Goal: Task Accomplishment & Management: Use online tool/utility

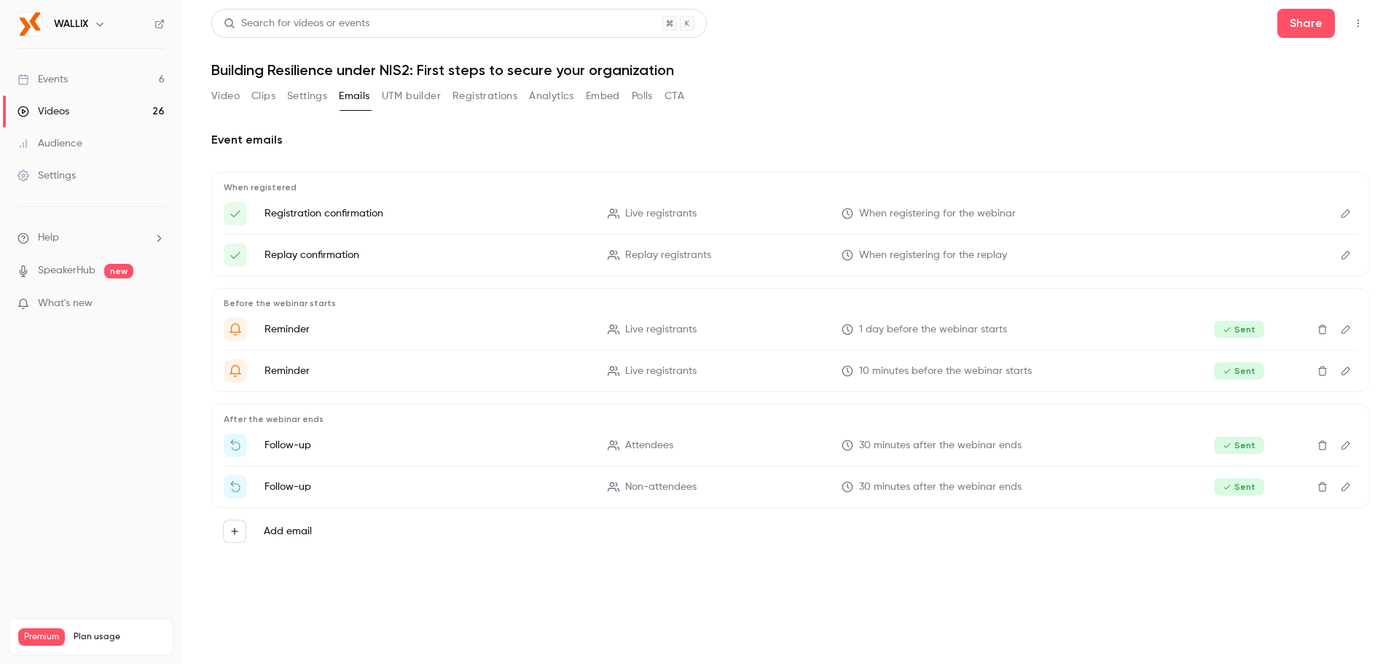
click at [1359, 20] on icon "Top Bar Actions" at bounding box center [1358, 23] width 12 height 10
click at [895, 134] on div at bounding box center [699, 332] width 1399 height 664
click at [225, 107] on button "Video" at bounding box center [225, 95] width 28 height 23
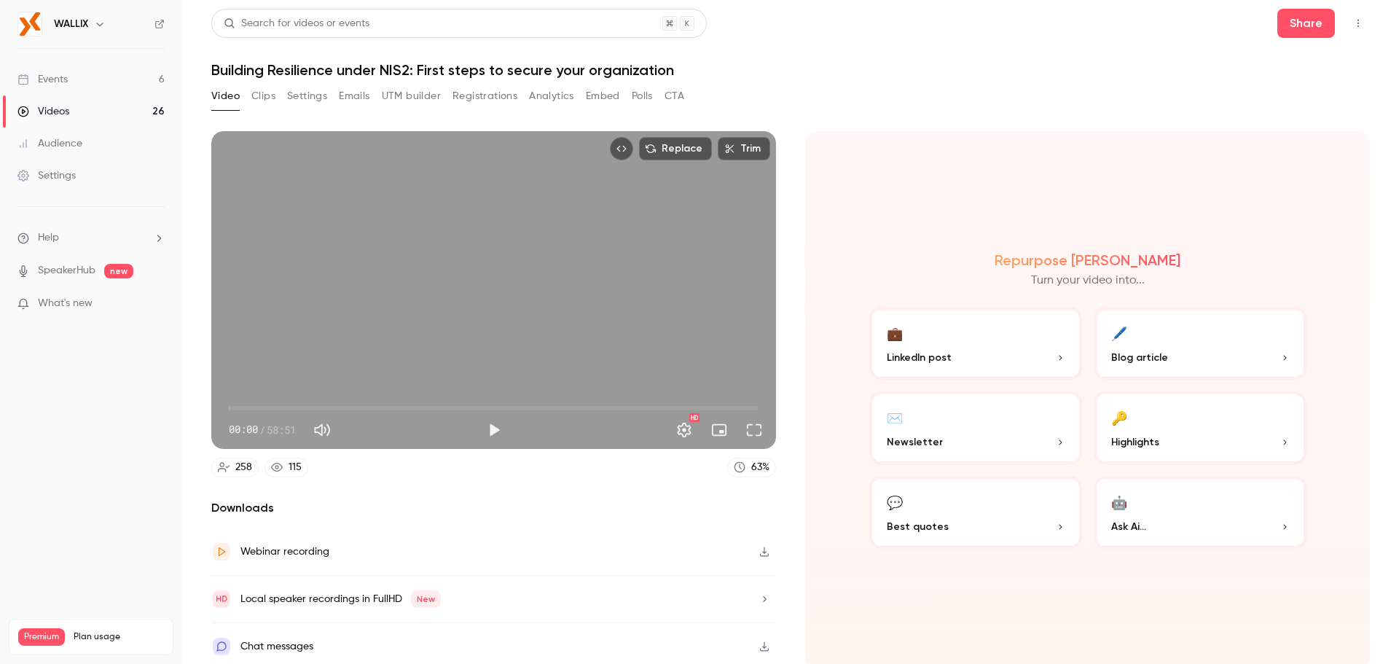
scroll to position [3, 0]
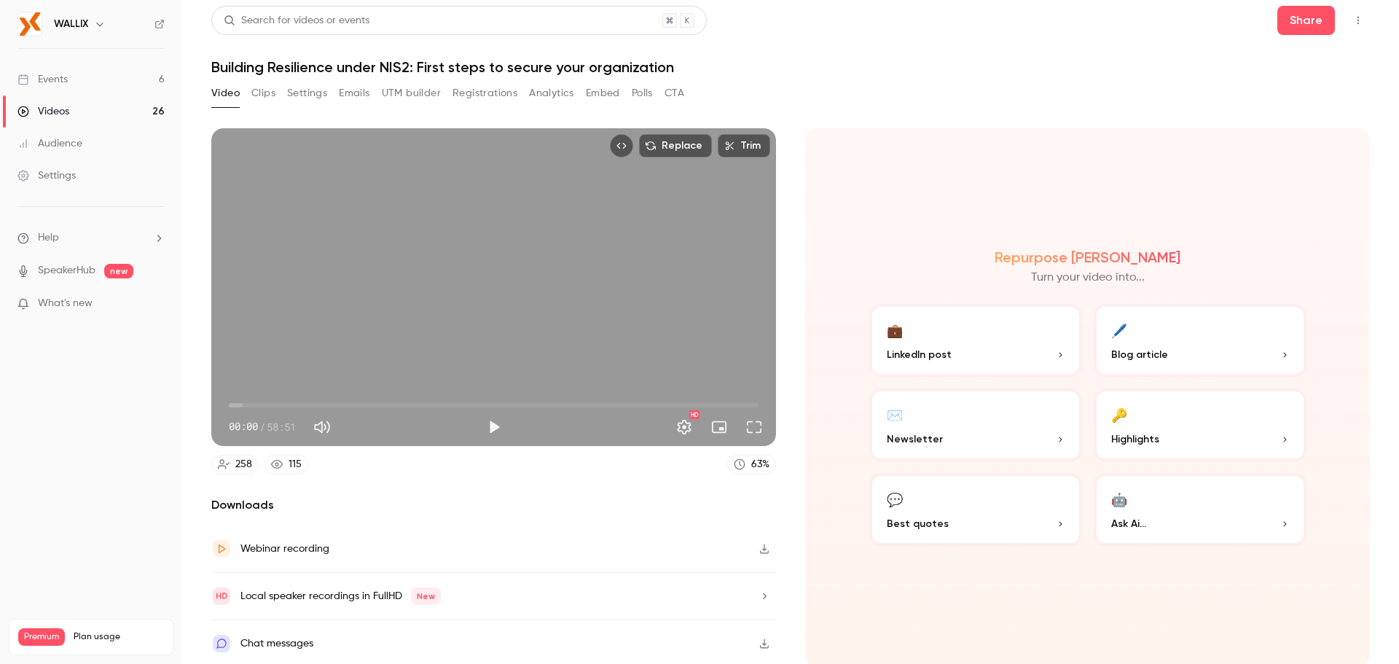
click at [270, 634] on div "Chat messages" at bounding box center [276, 642] width 73 height 17
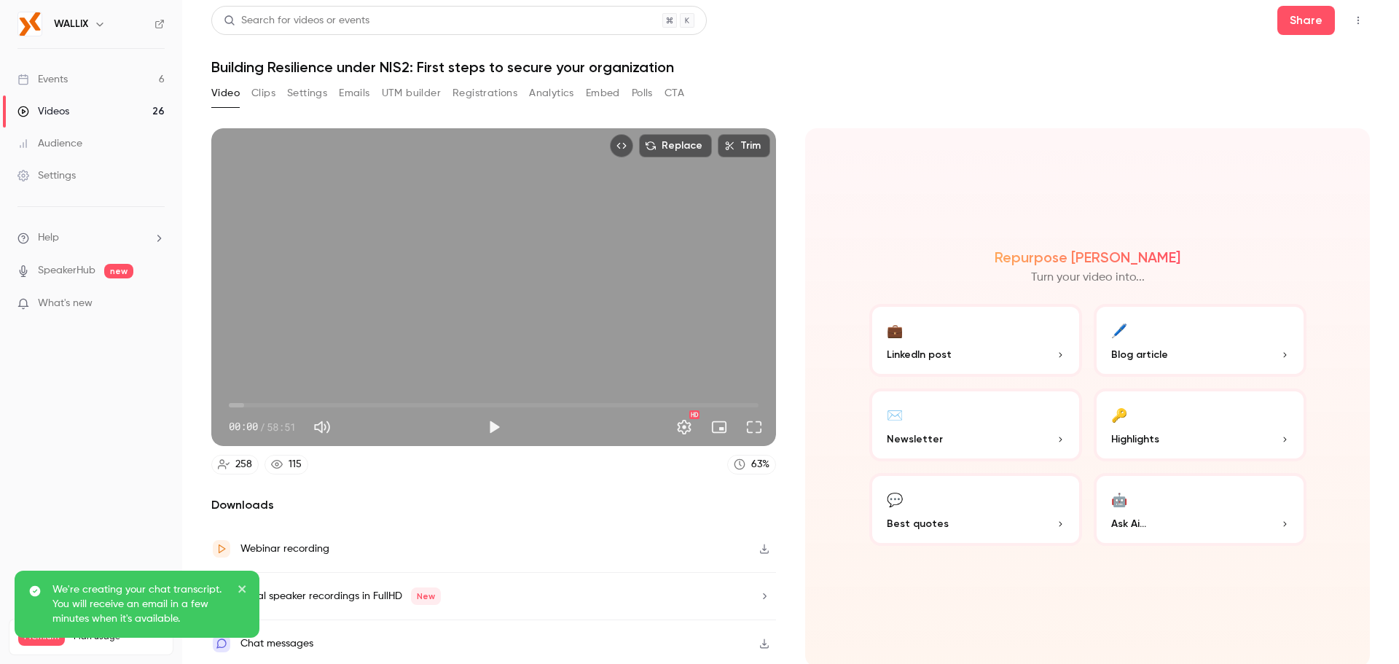
click at [241, 586] on icon "close" at bounding box center [242, 589] width 10 height 12
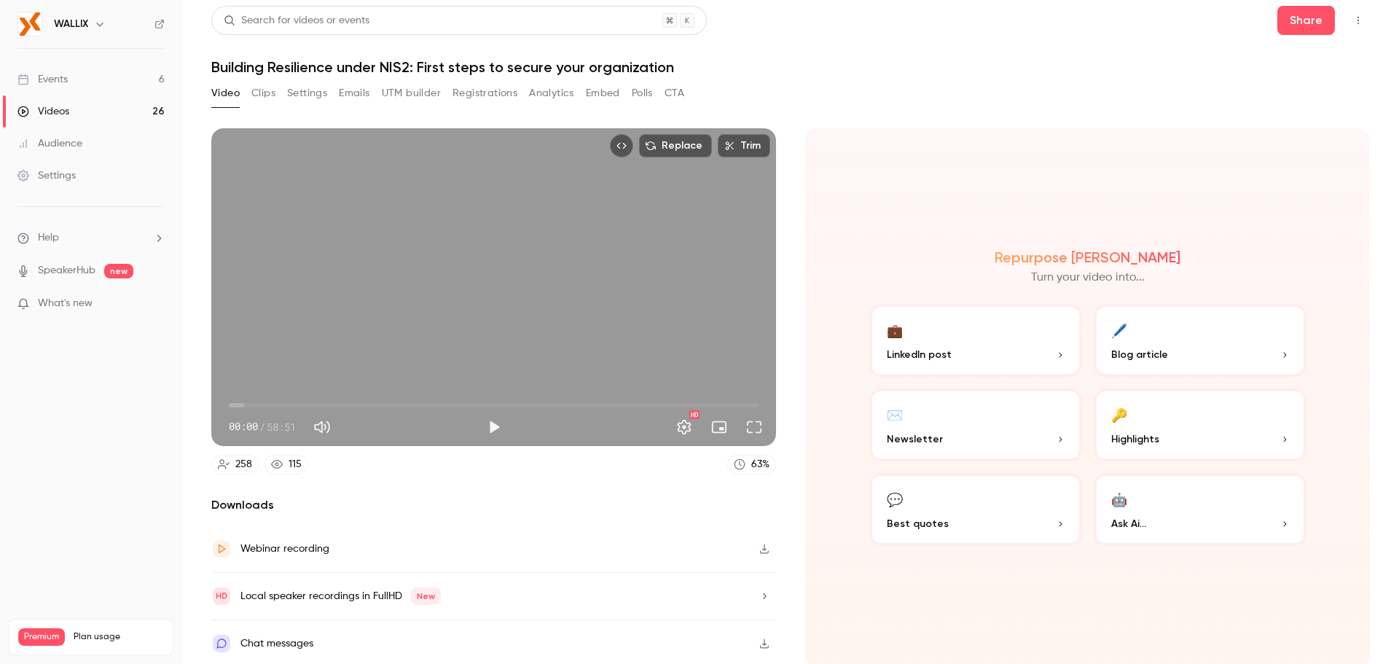
click at [270, 93] on button "Clips" at bounding box center [263, 93] width 24 height 23
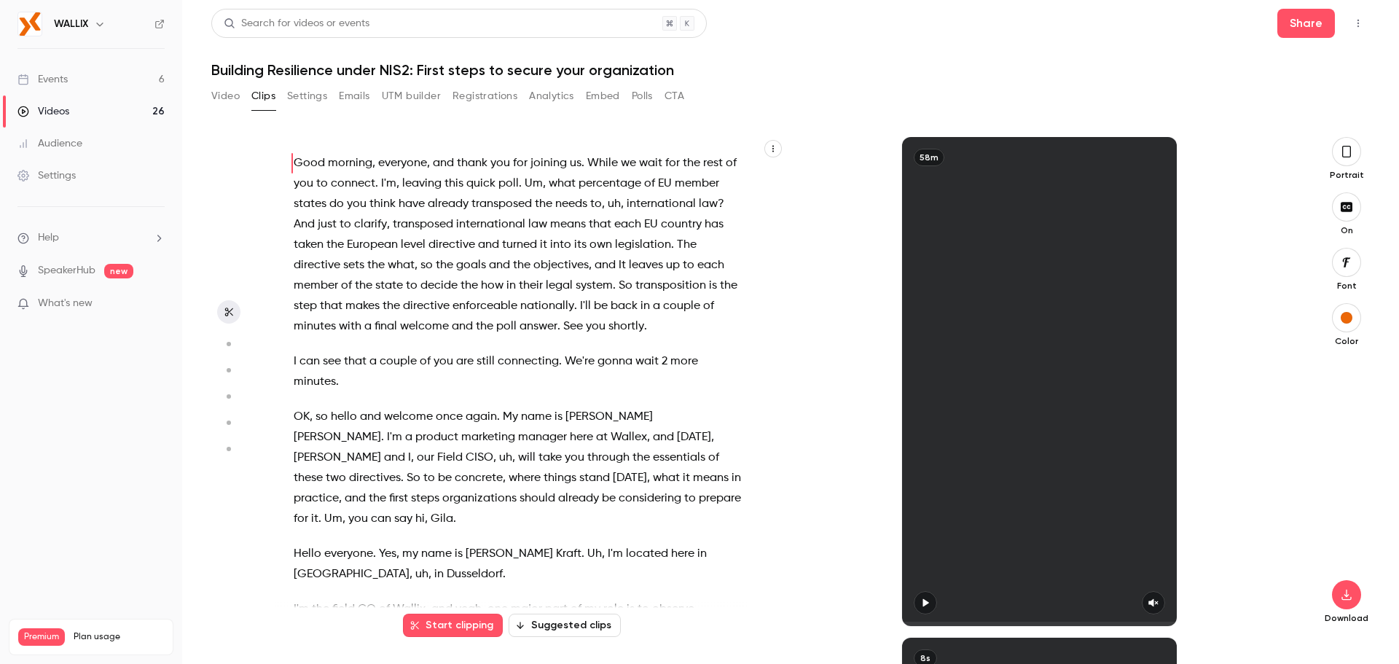
click at [338, 97] on div "Video Clips Settings Emails UTM builder Registrations Analytics Embed Polls CTA" at bounding box center [447, 95] width 473 height 23
click at [366, 104] on button "Emails" at bounding box center [354, 95] width 31 height 23
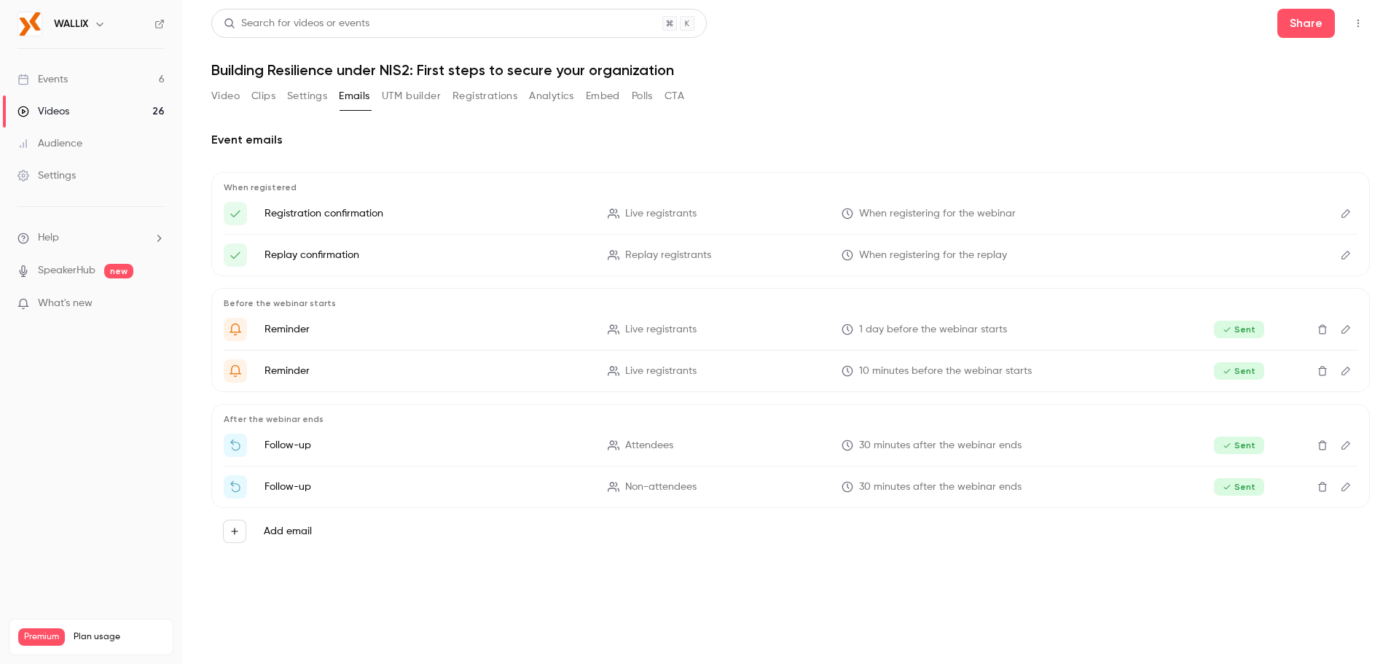
click at [547, 105] on button "Analytics" at bounding box center [551, 95] width 45 height 23
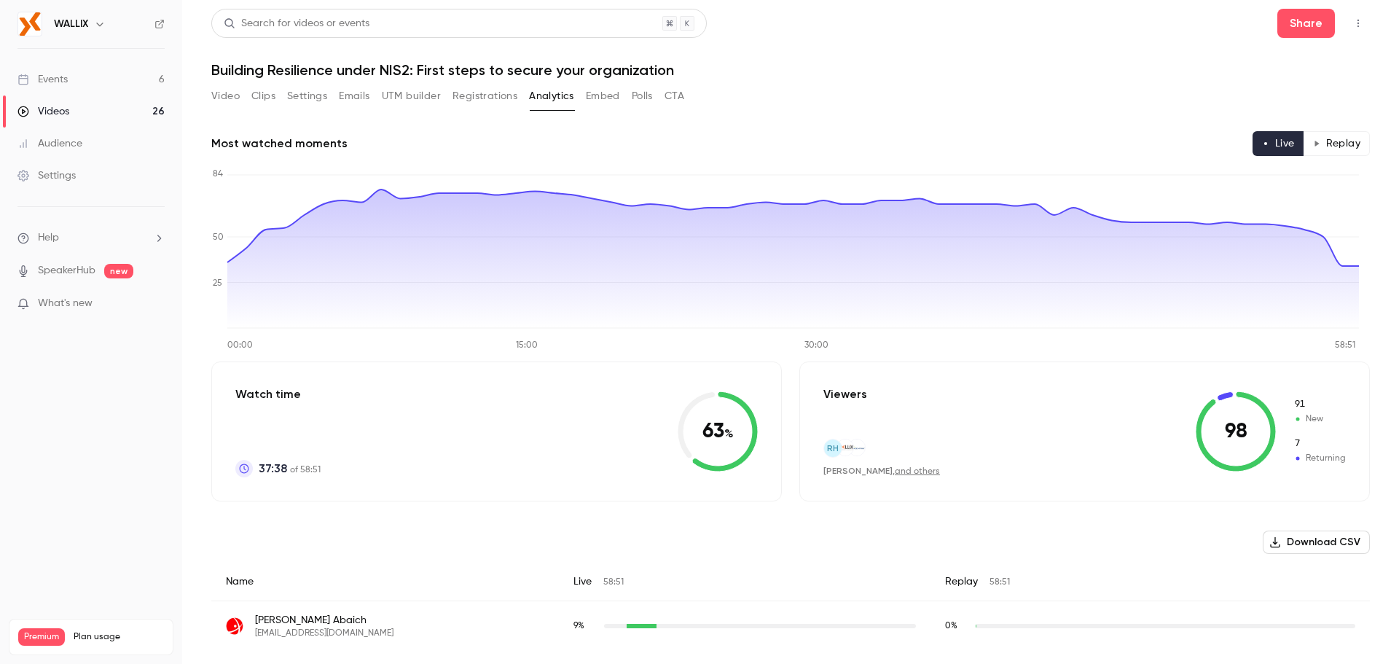
click at [1219, 433] on icon at bounding box center [1235, 431] width 80 height 80
click at [615, 95] on button "Embed" at bounding box center [603, 95] width 34 height 23
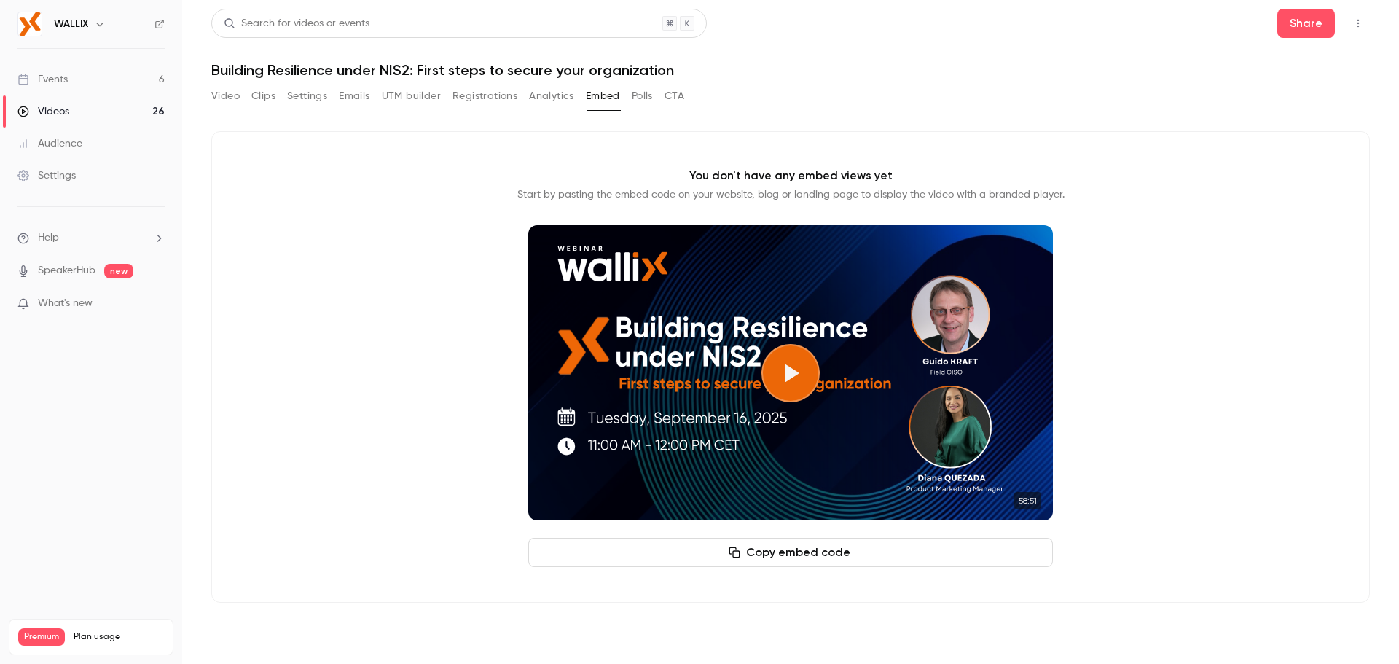
click at [646, 90] on button "Polls" at bounding box center [642, 95] width 21 height 23
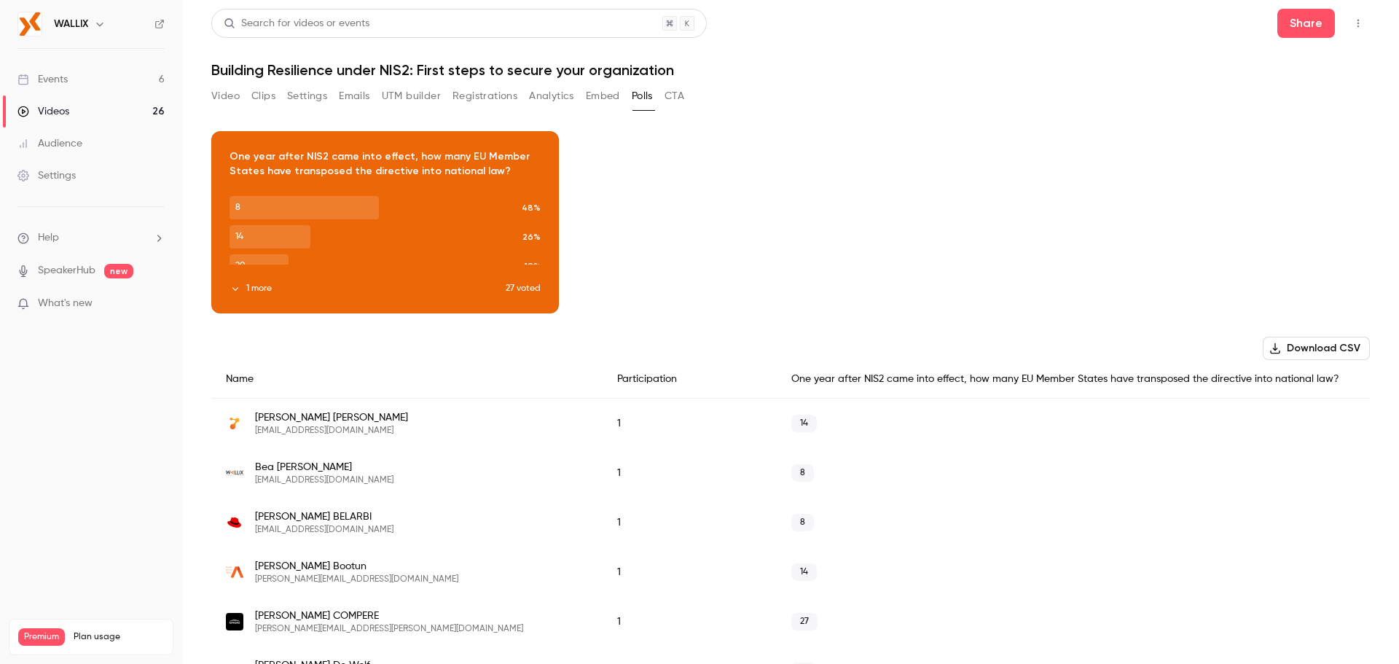
click at [258, 286] on button "1 more" at bounding box center [367, 288] width 276 height 13
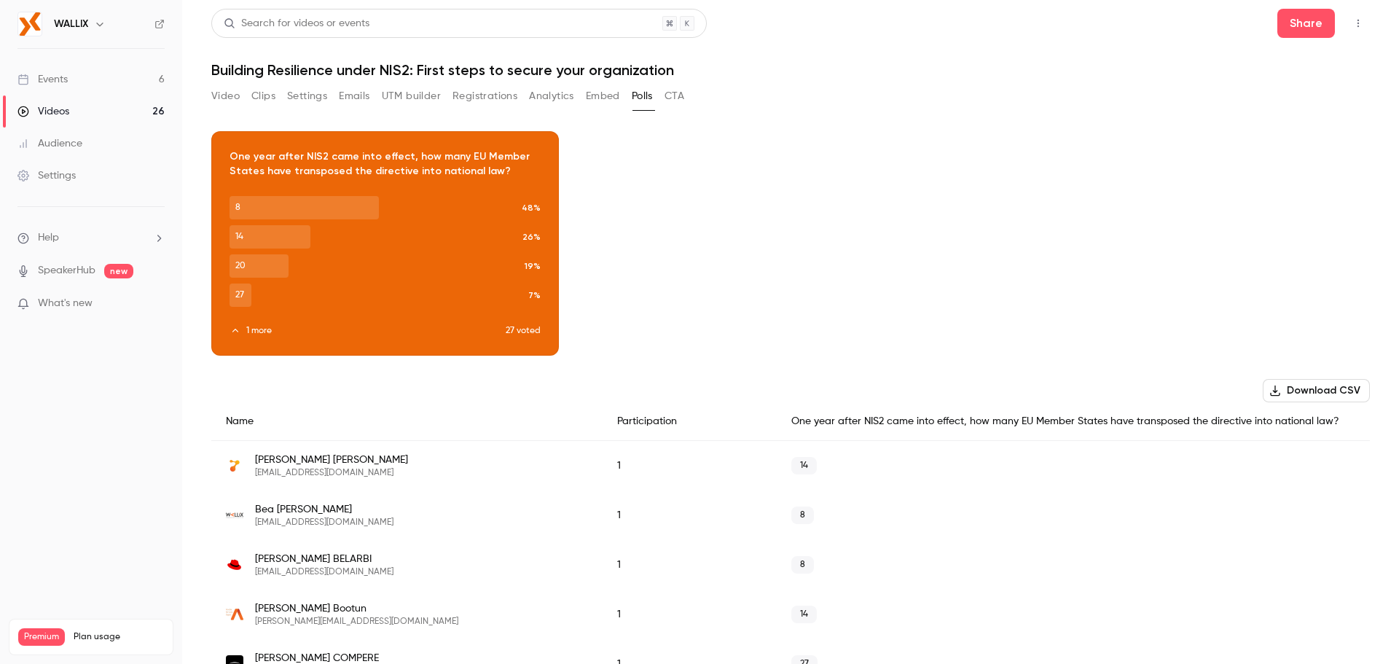
click at [679, 104] on button "CTA" at bounding box center [674, 95] width 20 height 23
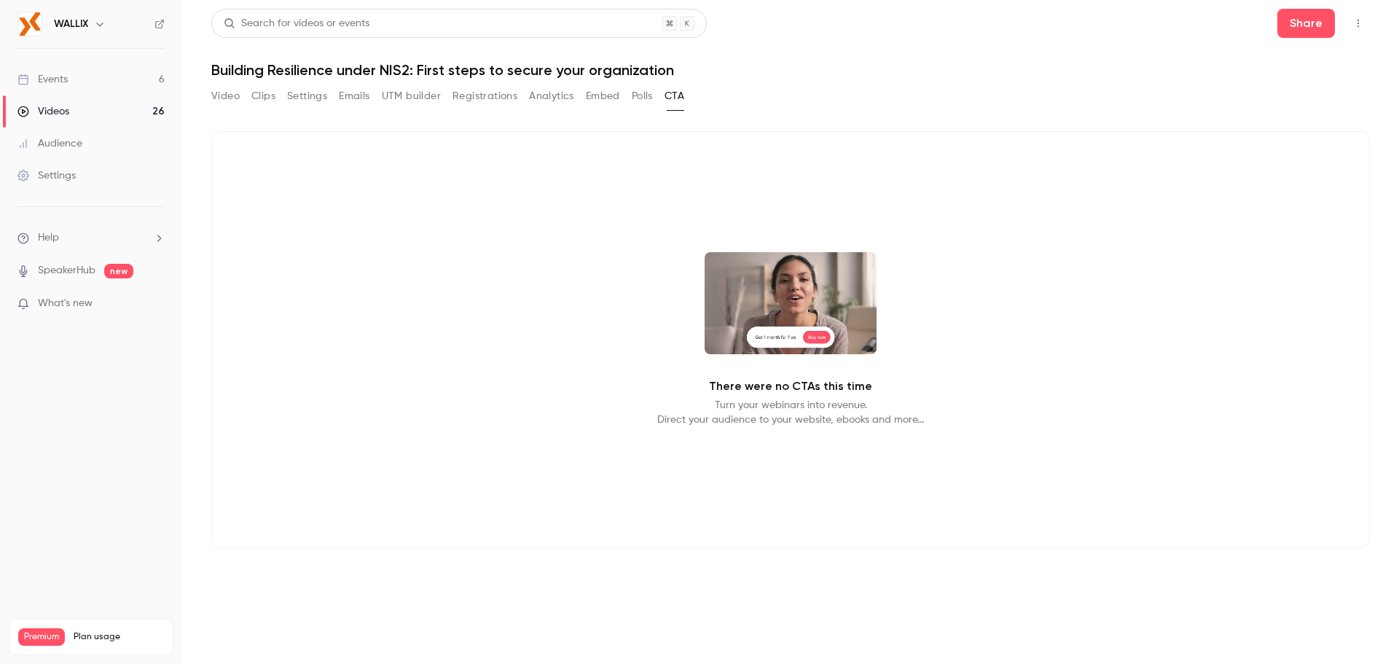
click at [646, 100] on button "Polls" at bounding box center [642, 95] width 21 height 23
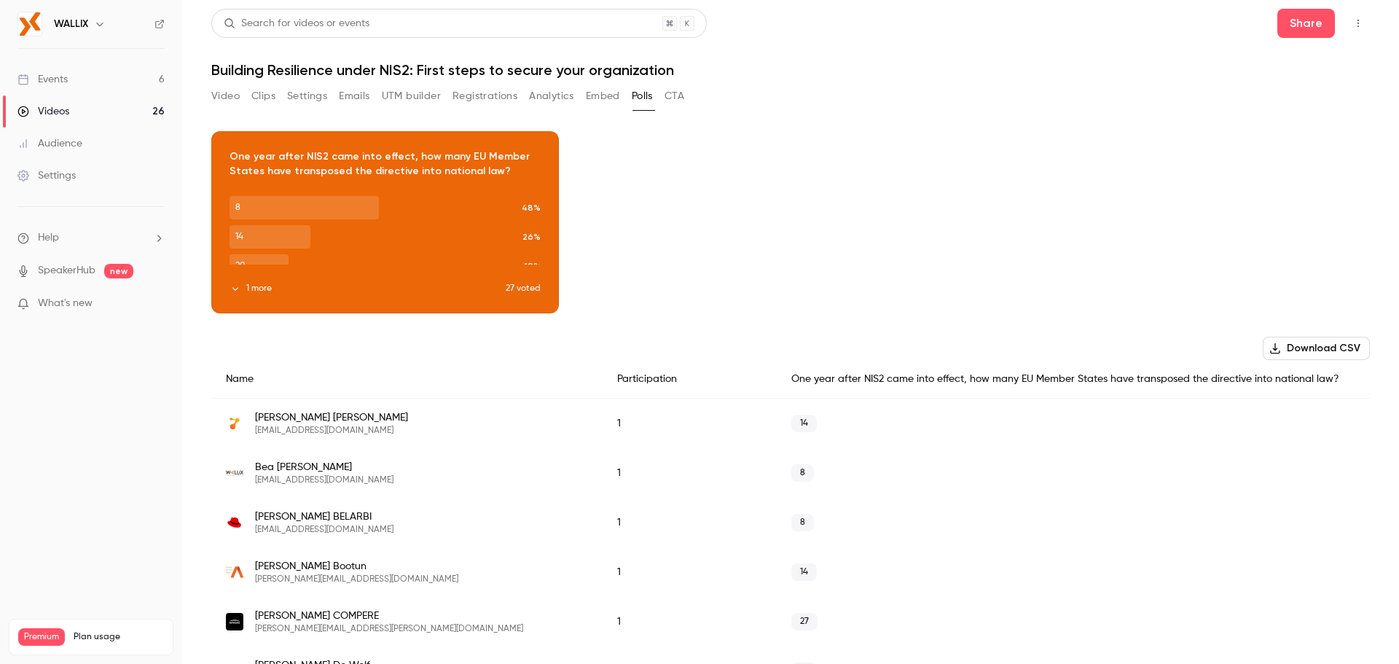
click at [365, 101] on button "Emails" at bounding box center [354, 95] width 31 height 23
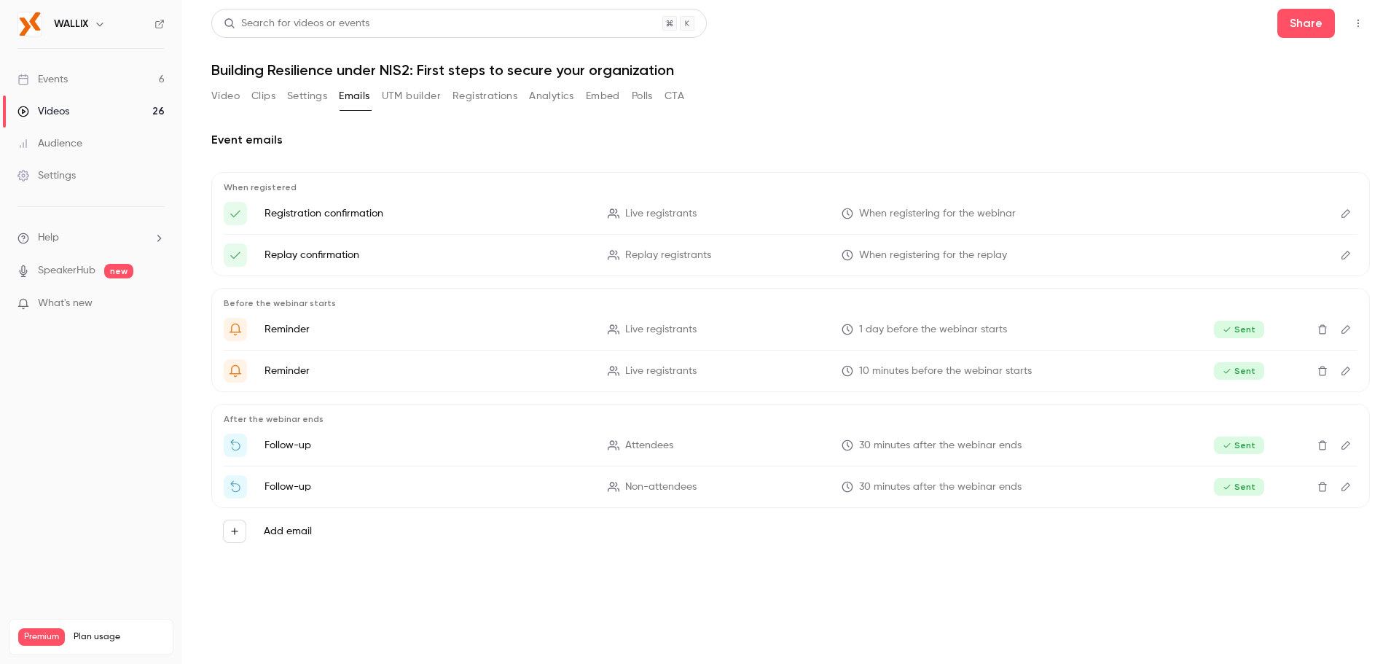
click at [327, 92] on button "Settings" at bounding box center [307, 95] width 40 height 23
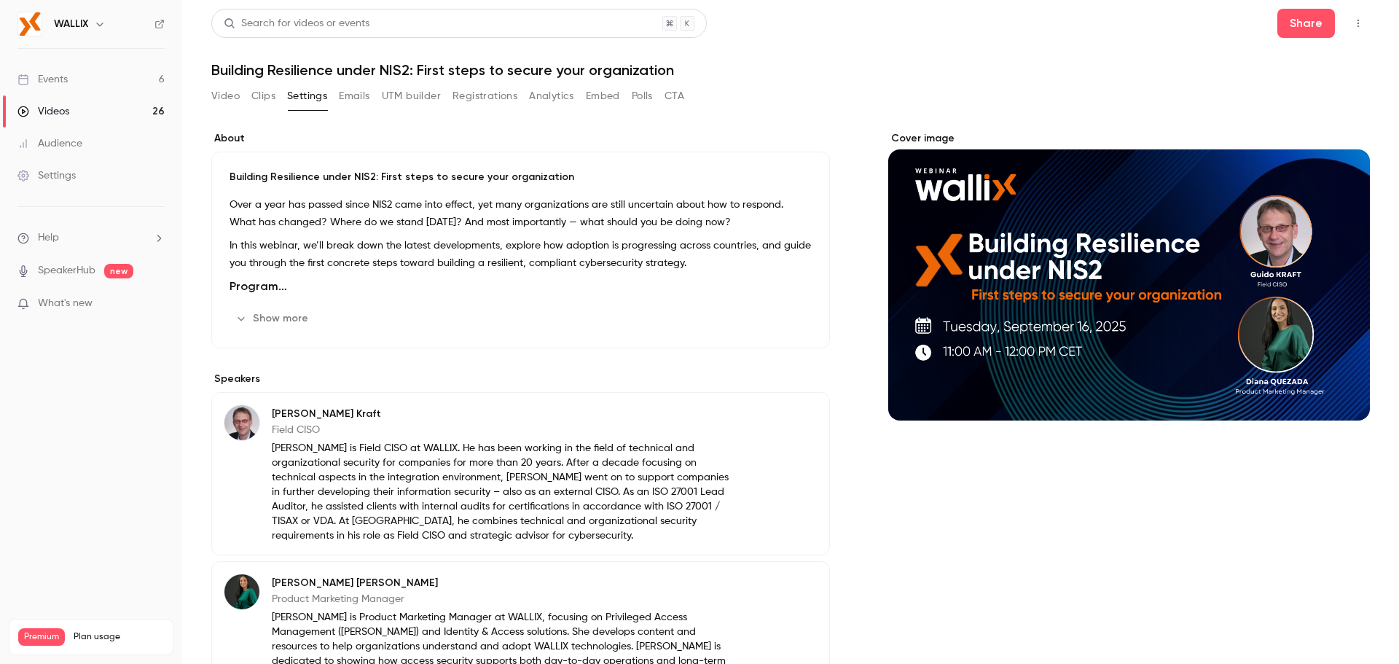
click at [268, 87] on button "Clips" at bounding box center [263, 95] width 24 height 23
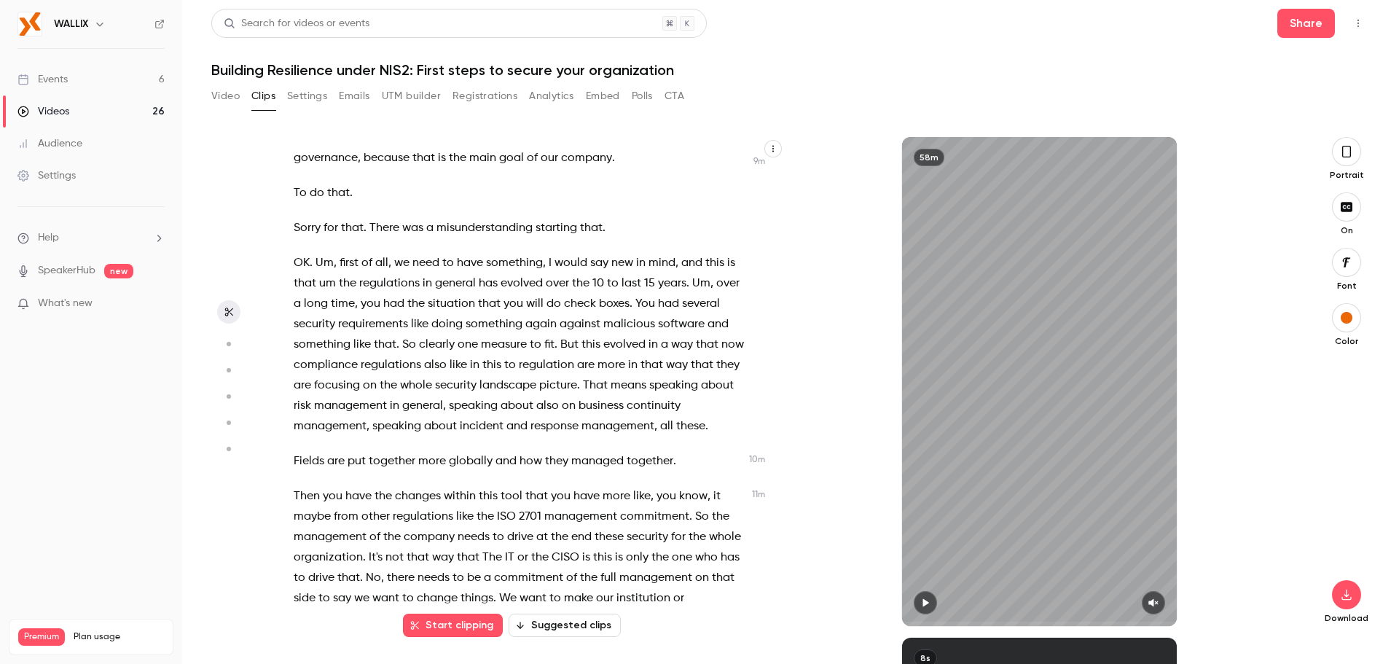
scroll to position [1675, 0]
click at [232, 345] on icon "button" at bounding box center [227, 344] width 13 height 10
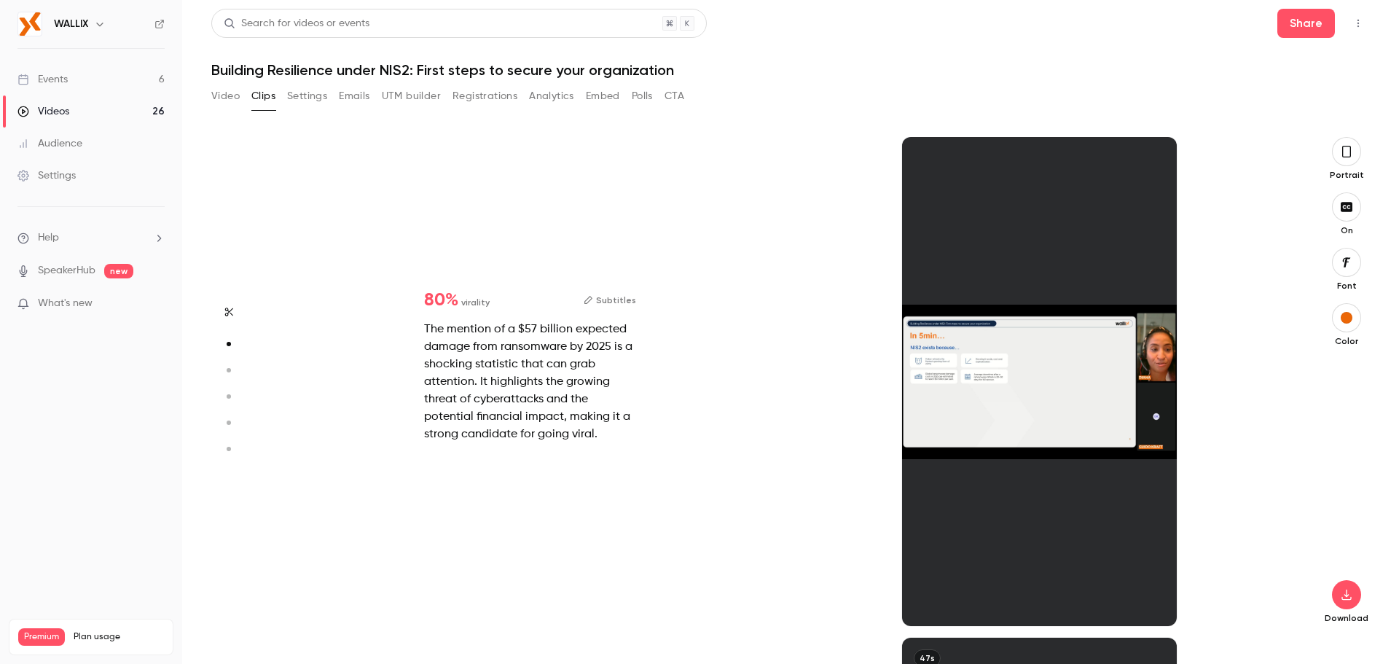
scroll to position [500, 0]
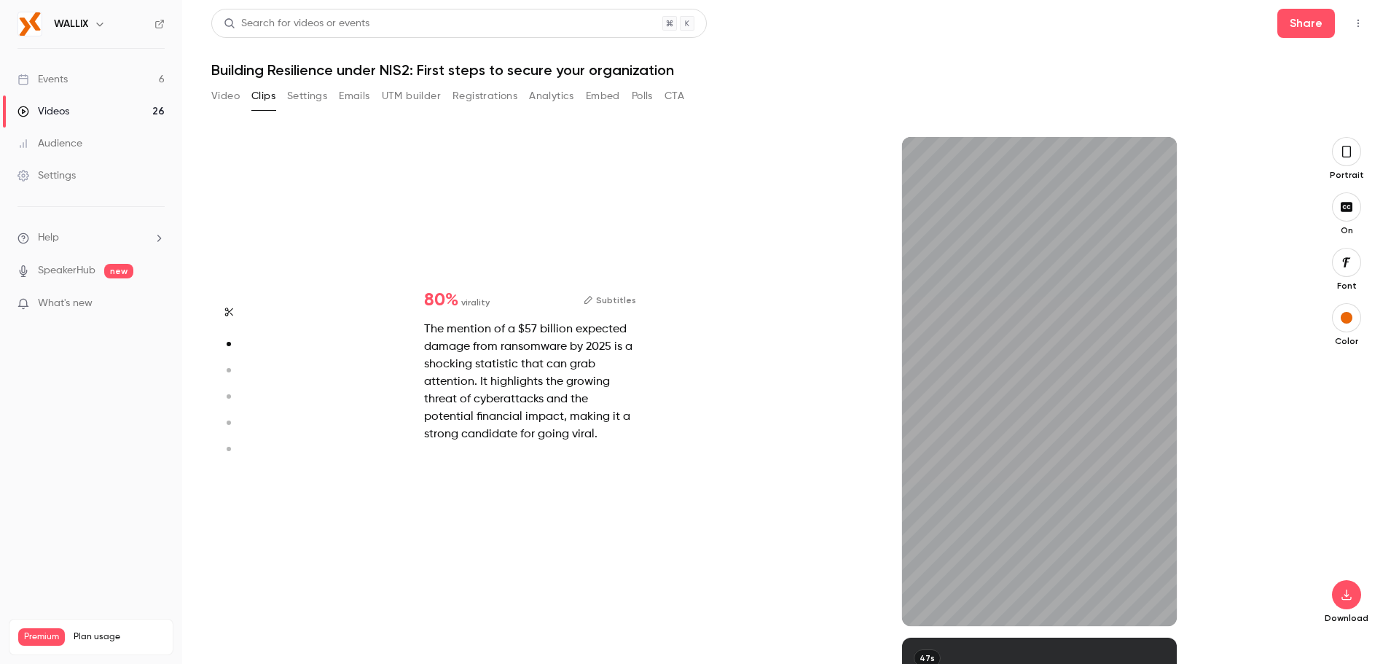
click at [224, 368] on icon "button" at bounding box center [227, 370] width 13 height 10
type input "*"
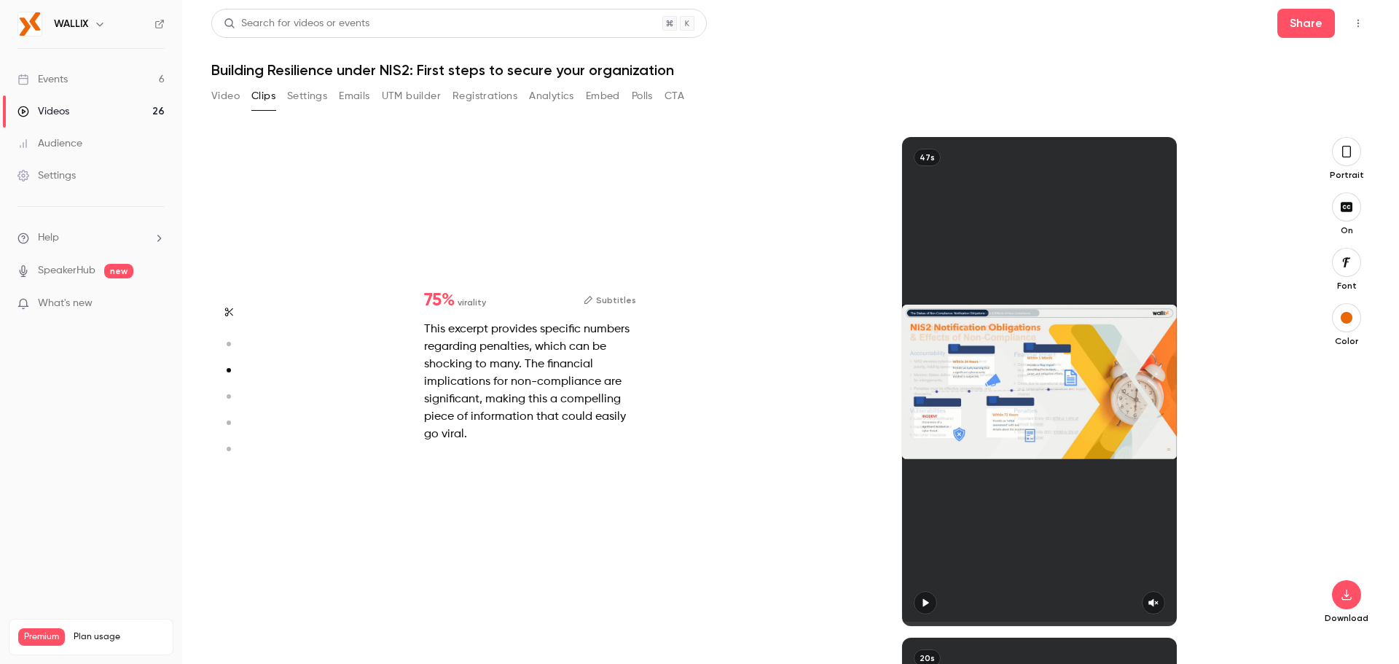
scroll to position [1001, 0]
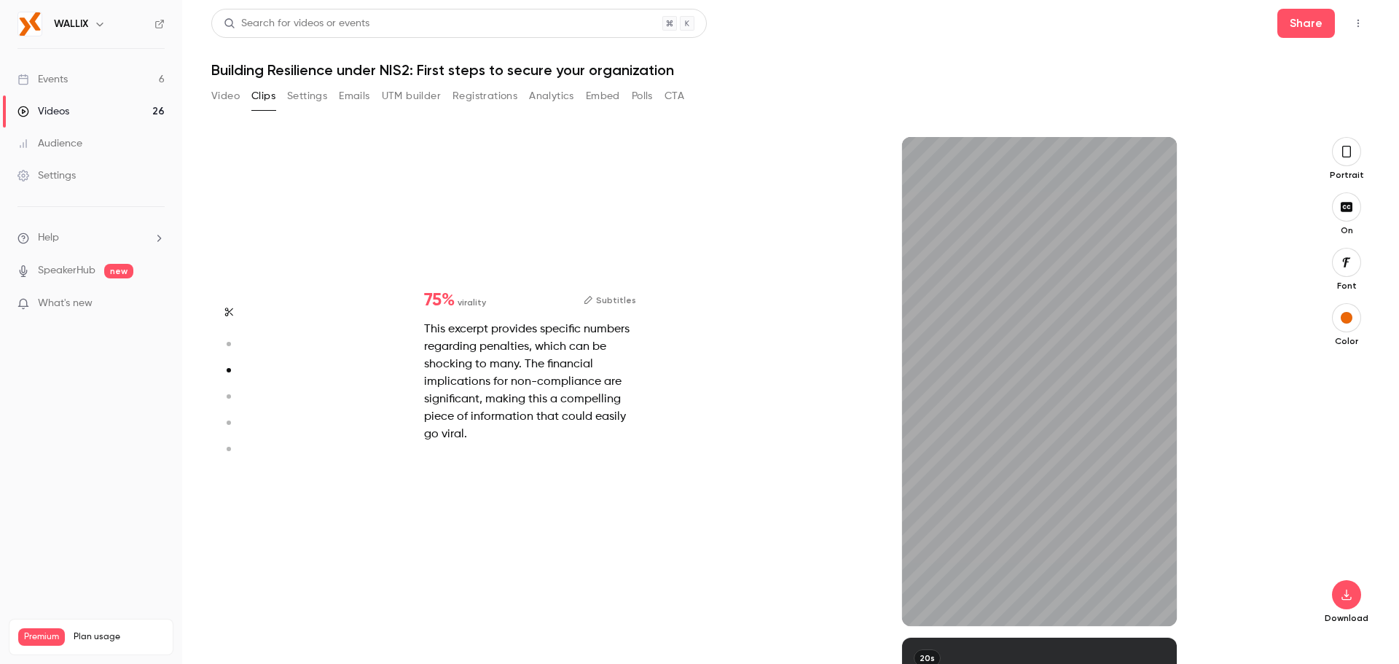
click at [228, 388] on button "button" at bounding box center [228, 396] width 23 height 23
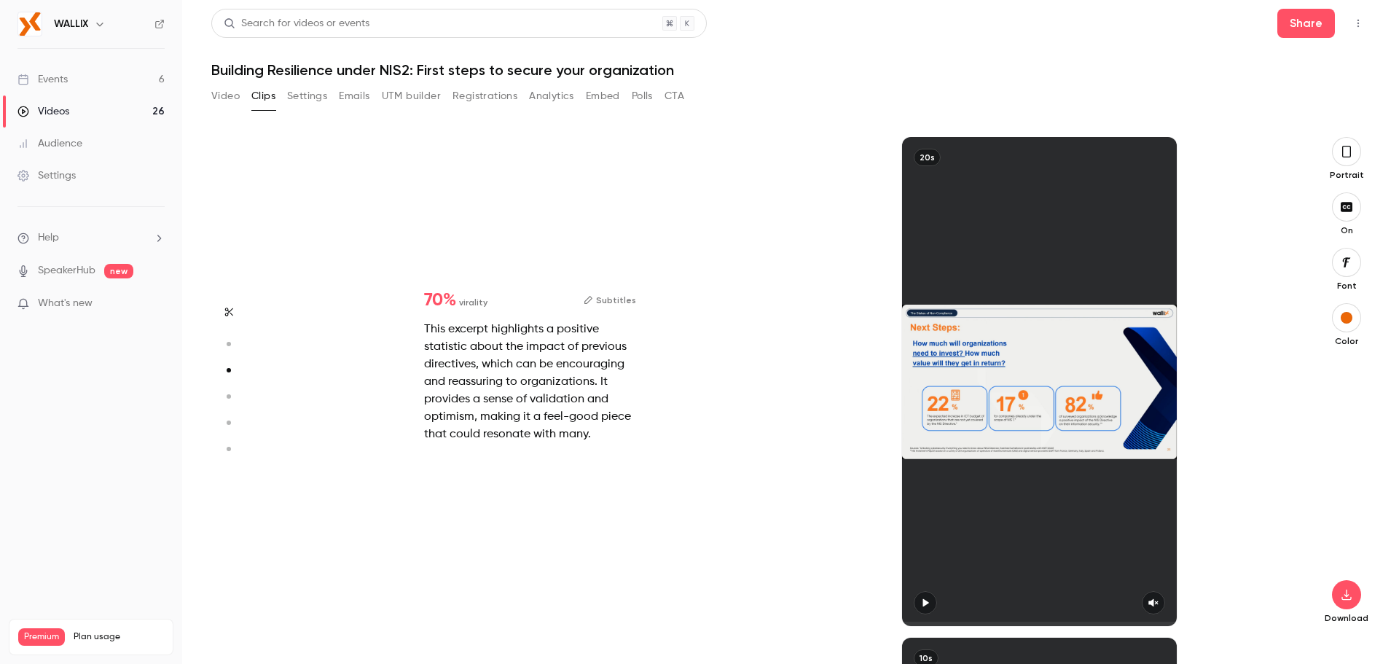
type input "*"
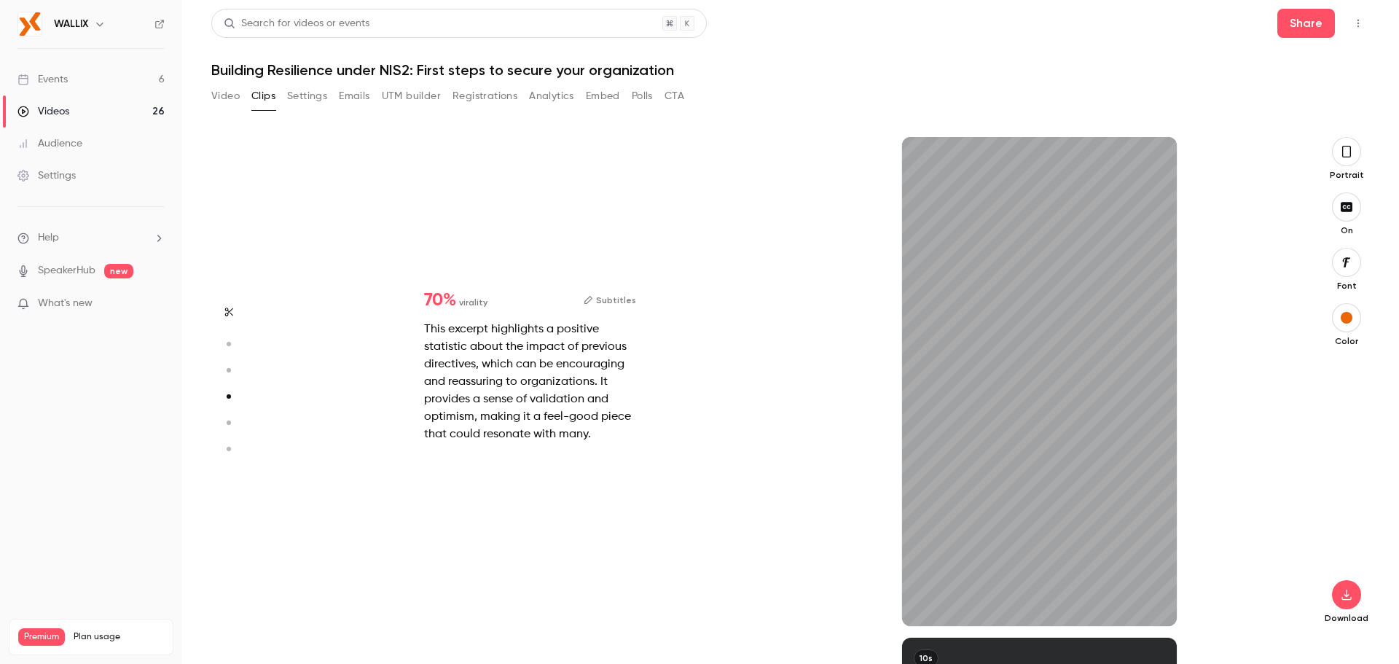
scroll to position [1501, 0]
click at [224, 419] on icon "button" at bounding box center [227, 422] width 13 height 10
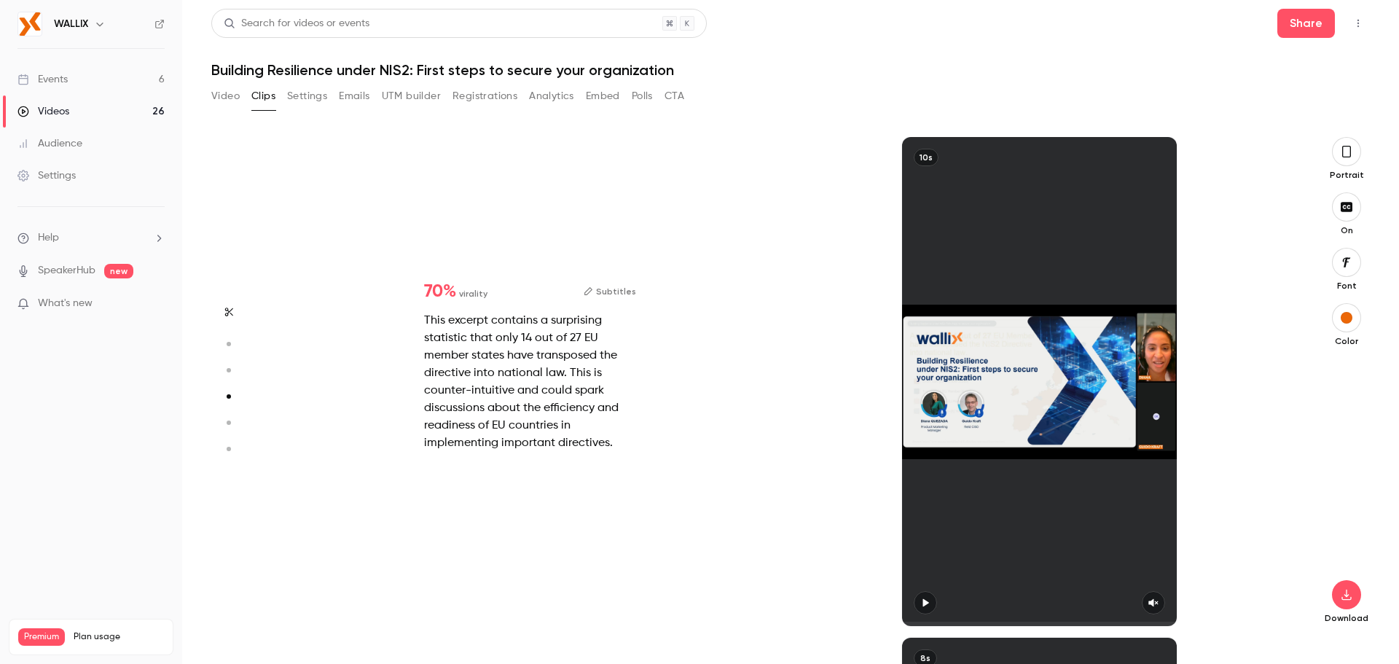
type input "*"
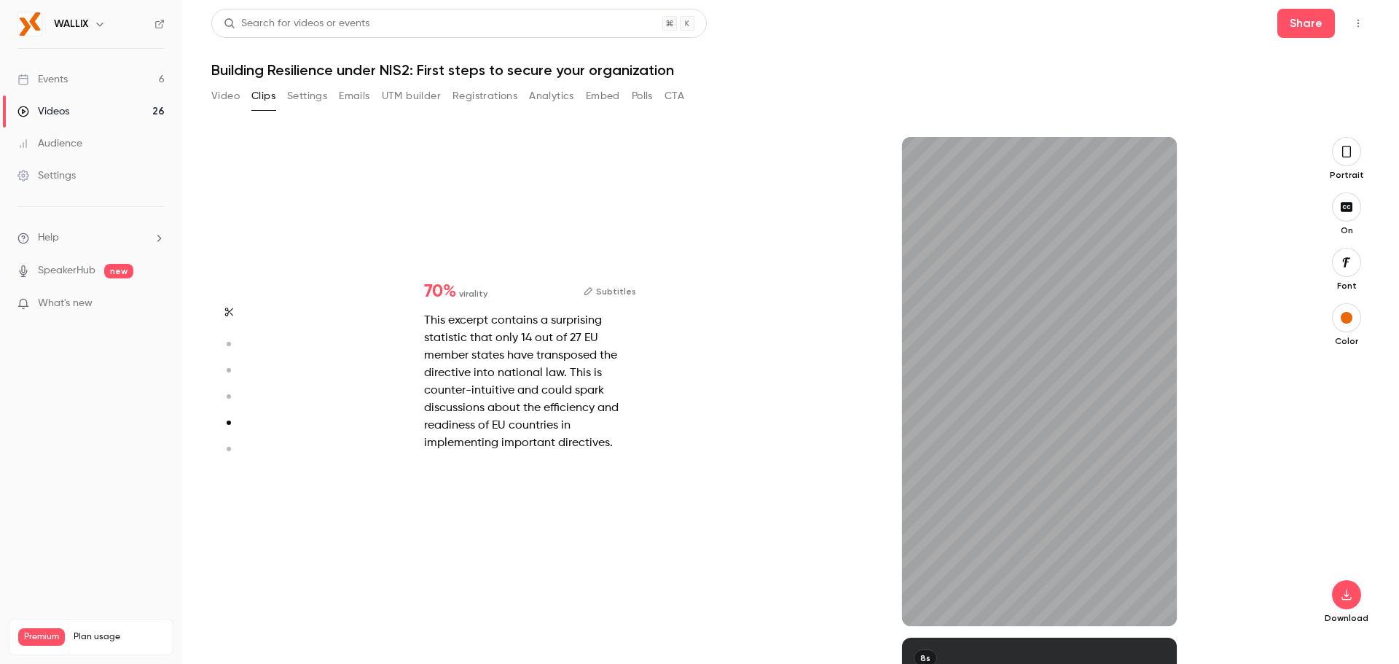
scroll to position [2002, 0]
click at [224, 439] on button "button" at bounding box center [228, 448] width 23 height 23
type input "*"
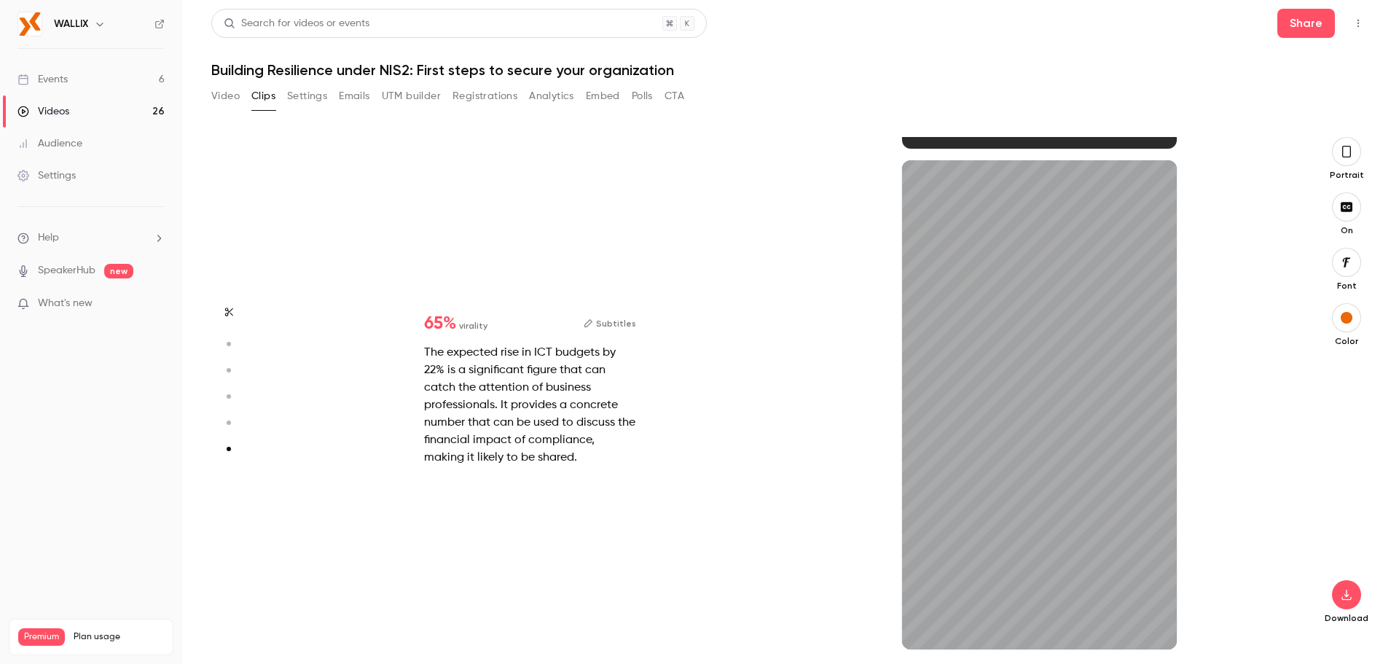
scroll to position [2479, 0]
click at [223, 317] on button "button" at bounding box center [228, 311] width 23 height 23
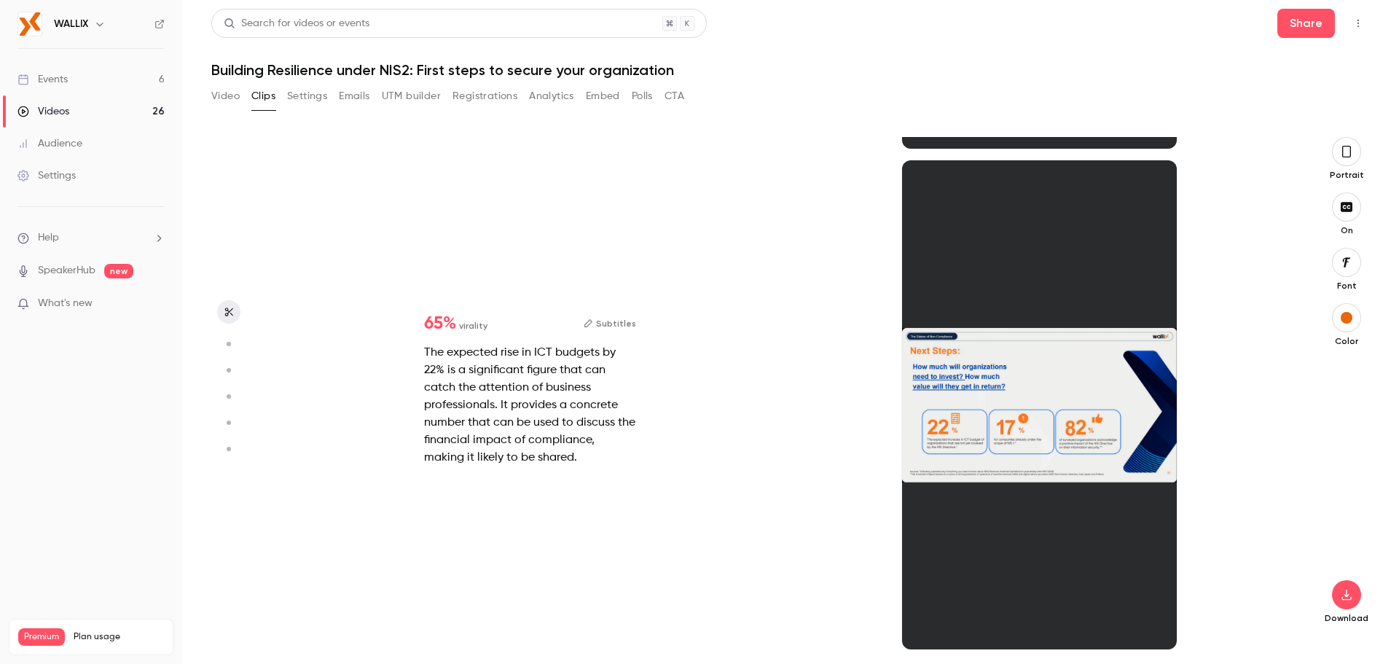
type input "*"
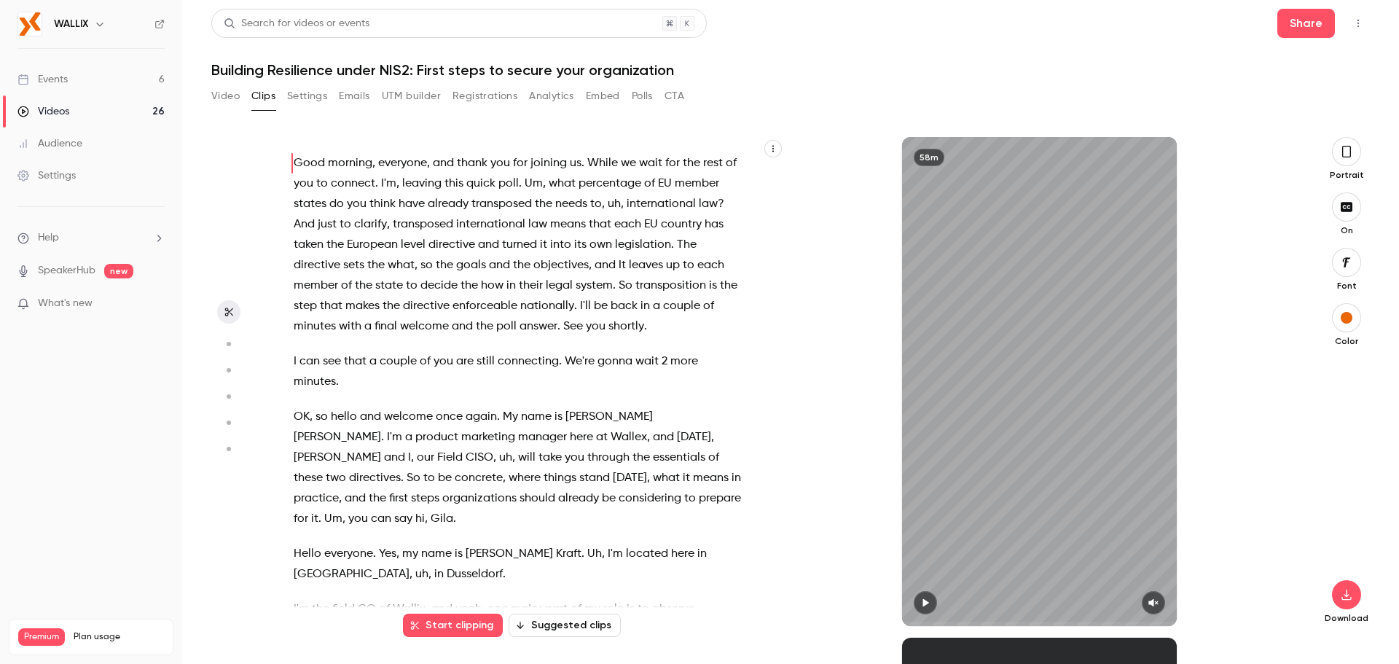
scroll to position [0, 0]
click at [109, 304] on p "What's new" at bounding box center [79, 303] width 124 height 15
click at [1017, 101] on div at bounding box center [699, 332] width 1399 height 664
click at [1350, 26] on button "Top Bar Actions" at bounding box center [1357, 23] width 23 height 23
click at [1270, 309] on div at bounding box center [699, 332] width 1399 height 664
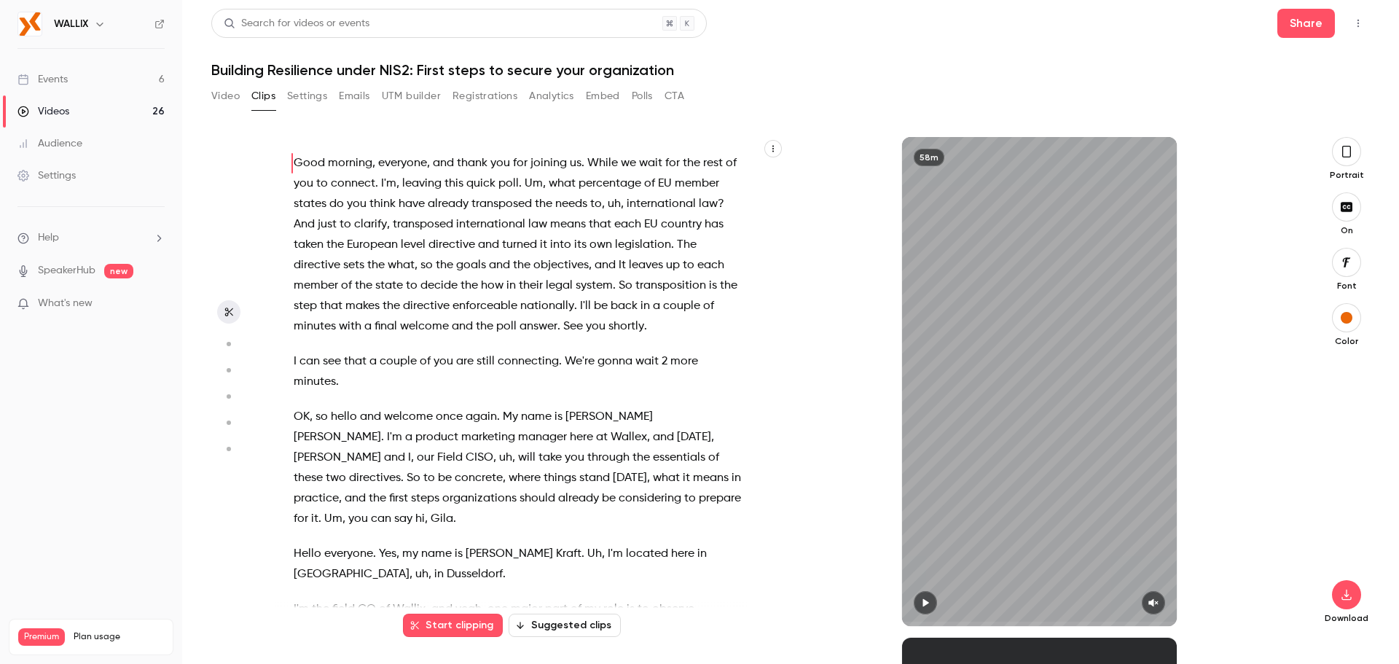
click at [241, 93] on div "Video Clips Settings Emails UTM builder Registrations Analytics Embed Polls CTA" at bounding box center [447, 95] width 473 height 23
click at [236, 93] on button "Video" at bounding box center [225, 95] width 28 height 23
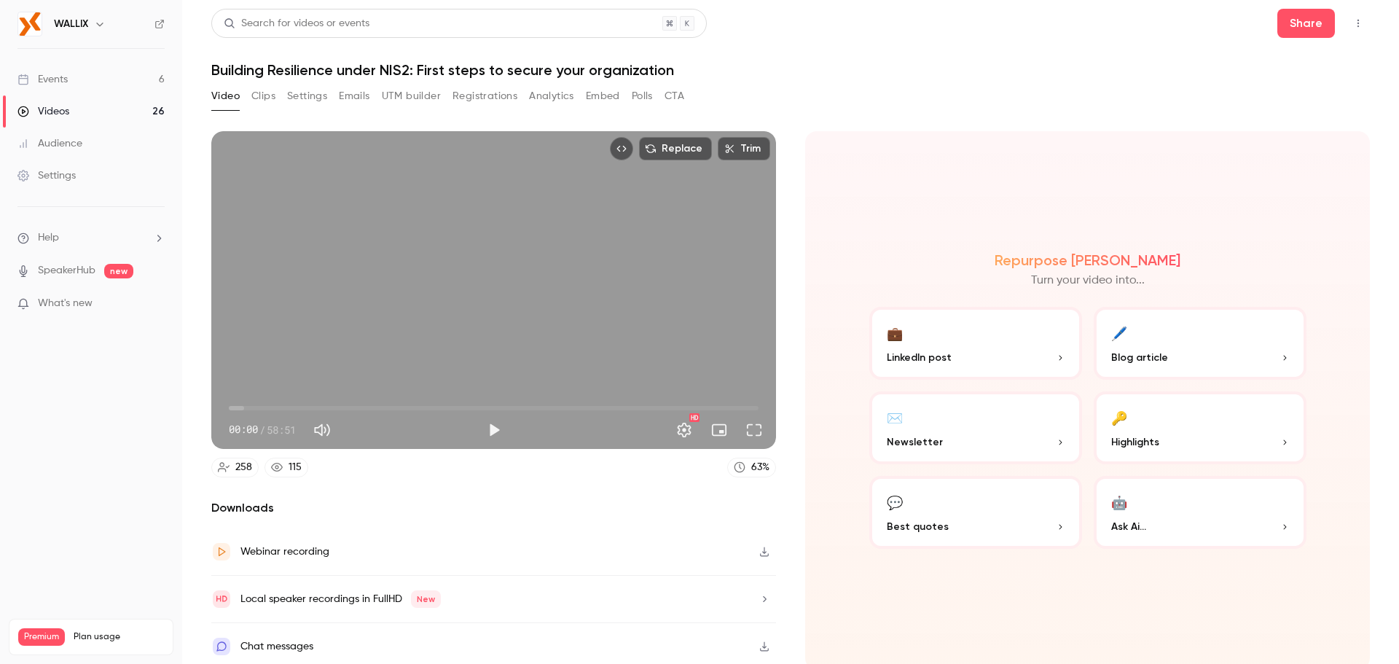
scroll to position [3, 0]
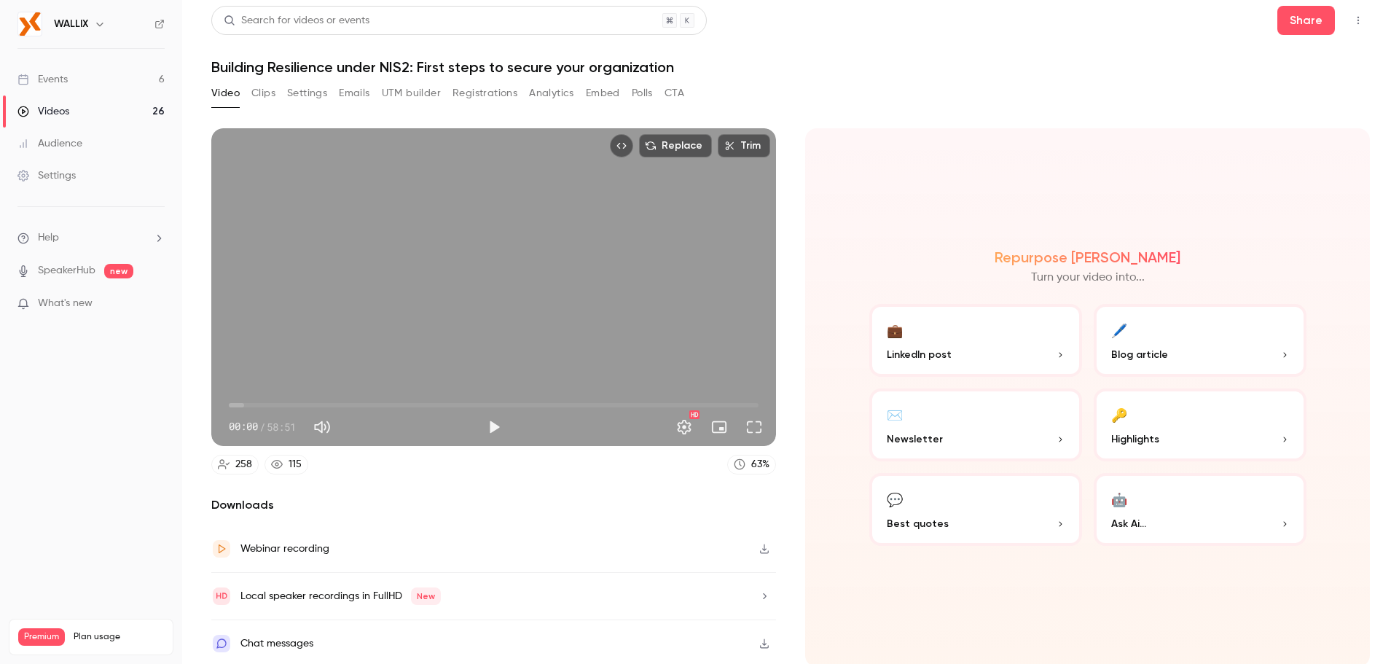
click at [1113, 504] on div "🤖" at bounding box center [1119, 498] width 16 height 23
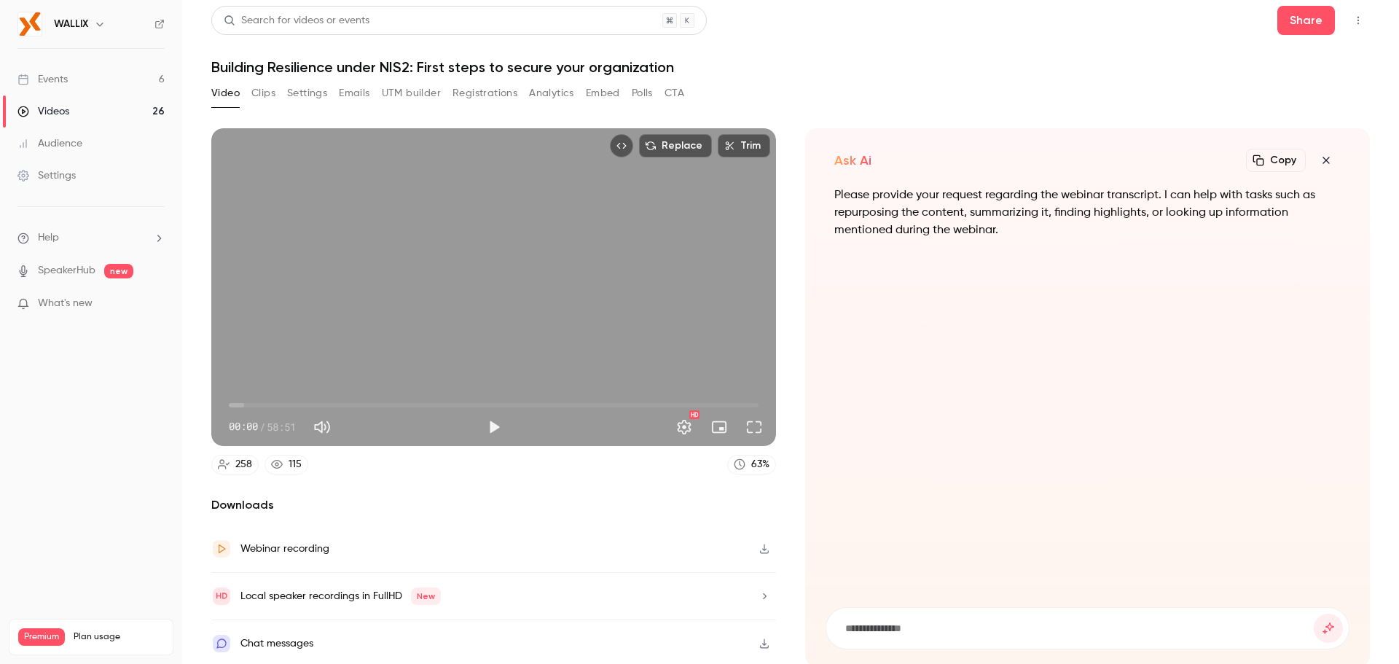
click at [895, 608] on form at bounding box center [1087, 628] width 522 height 41
click at [895, 621] on input at bounding box center [1079, 628] width 470 height 16
click at [978, 630] on input "**********" at bounding box center [1079, 628] width 470 height 16
click at [1024, 626] on input "**********" at bounding box center [1079, 628] width 470 height 16
click at [1050, 625] on input "**********" at bounding box center [1079, 628] width 470 height 16
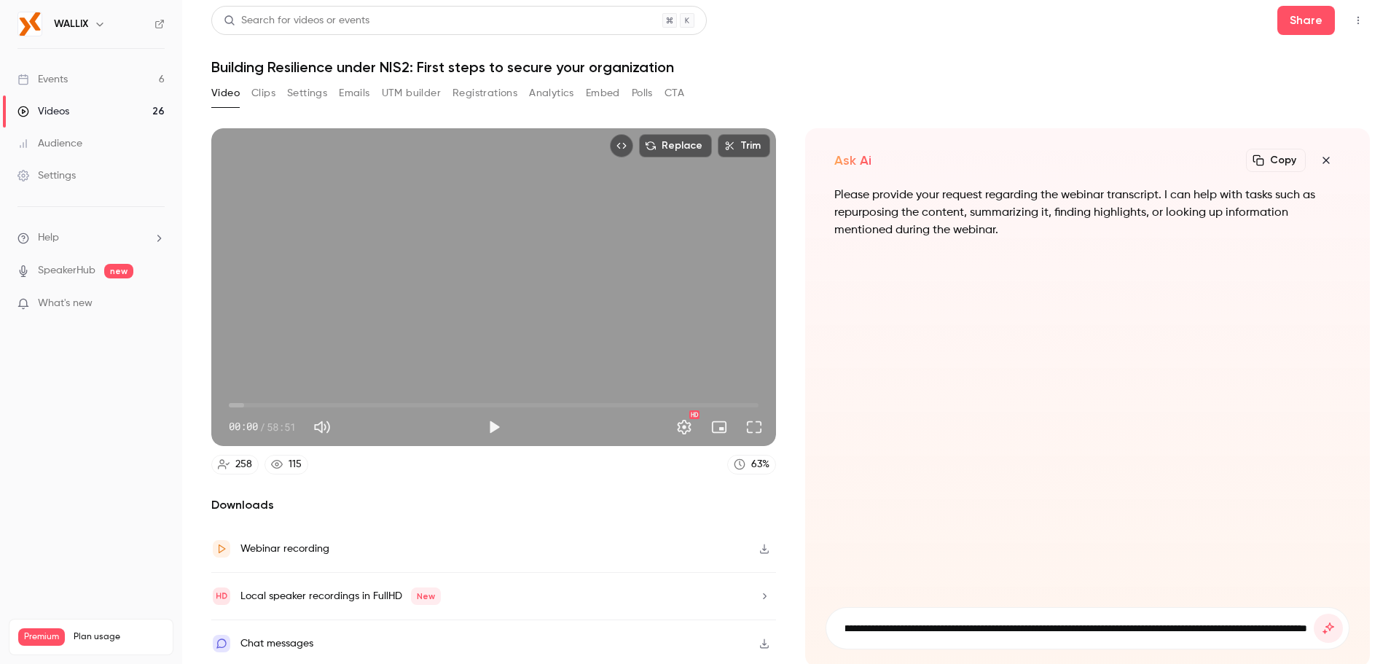
scroll to position [0, 241]
type input "**********"
click at [1313, 613] on button "submit" at bounding box center [1327, 627] width 29 height 29
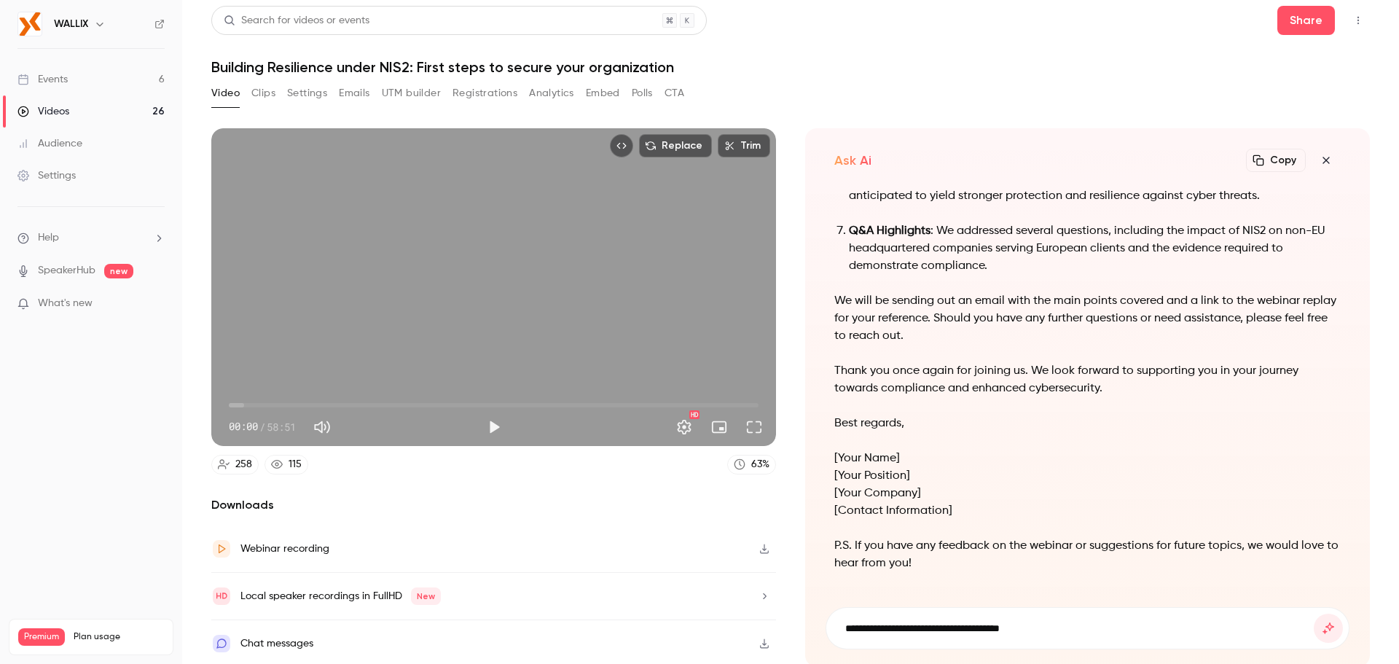
type input "**********"
click at [1313, 613] on button "submit" at bounding box center [1327, 627] width 29 height 29
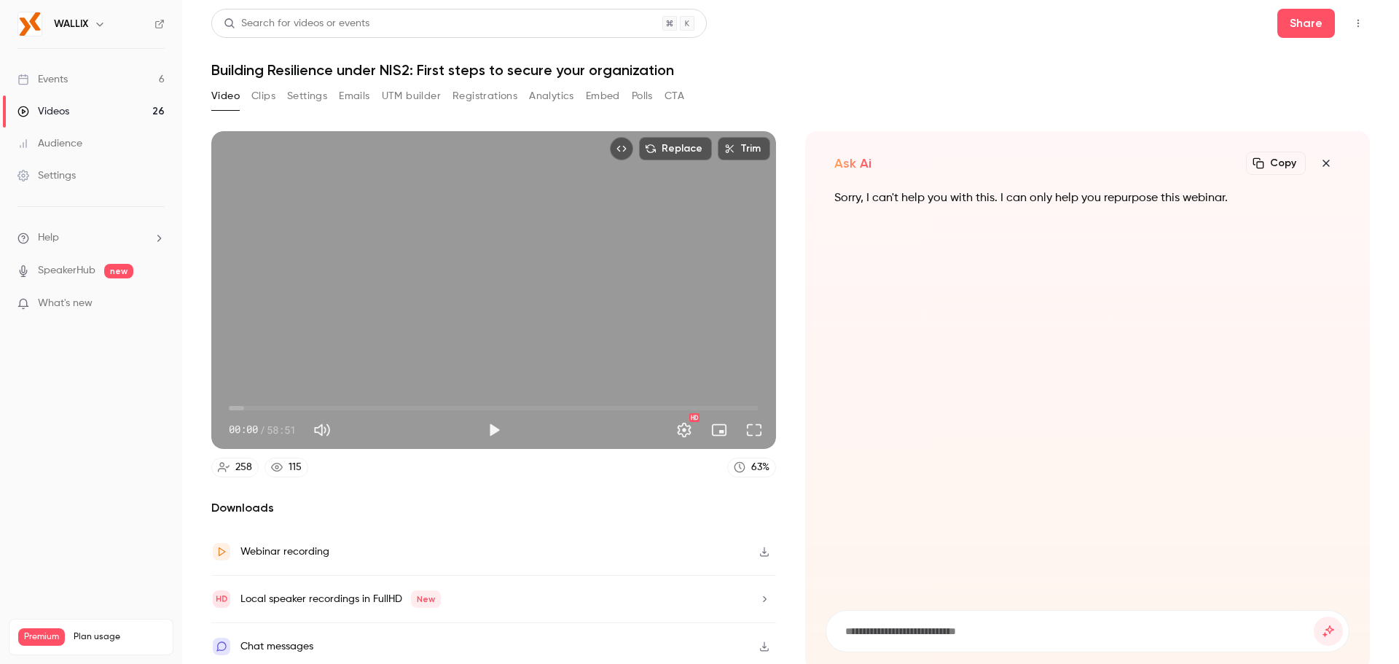
scroll to position [3, 0]
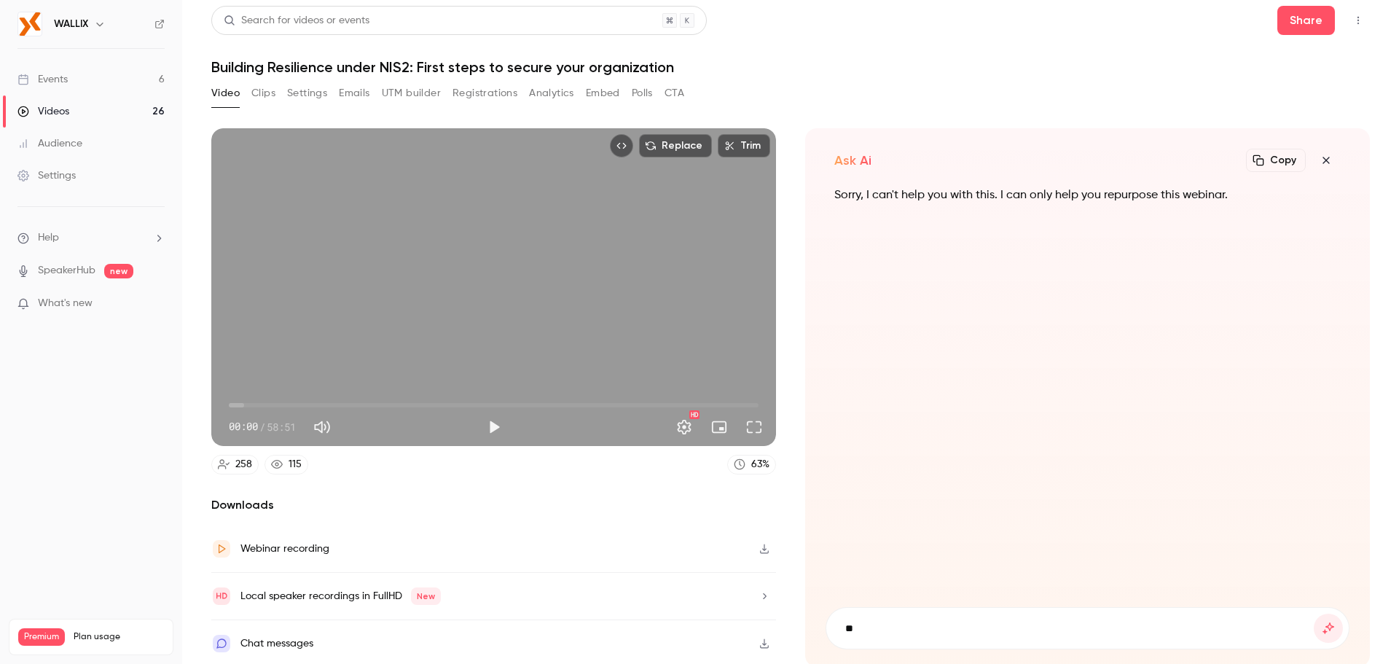
type input "*"
type input "**********"
click at [1313, 613] on button "submit" at bounding box center [1327, 627] width 29 height 29
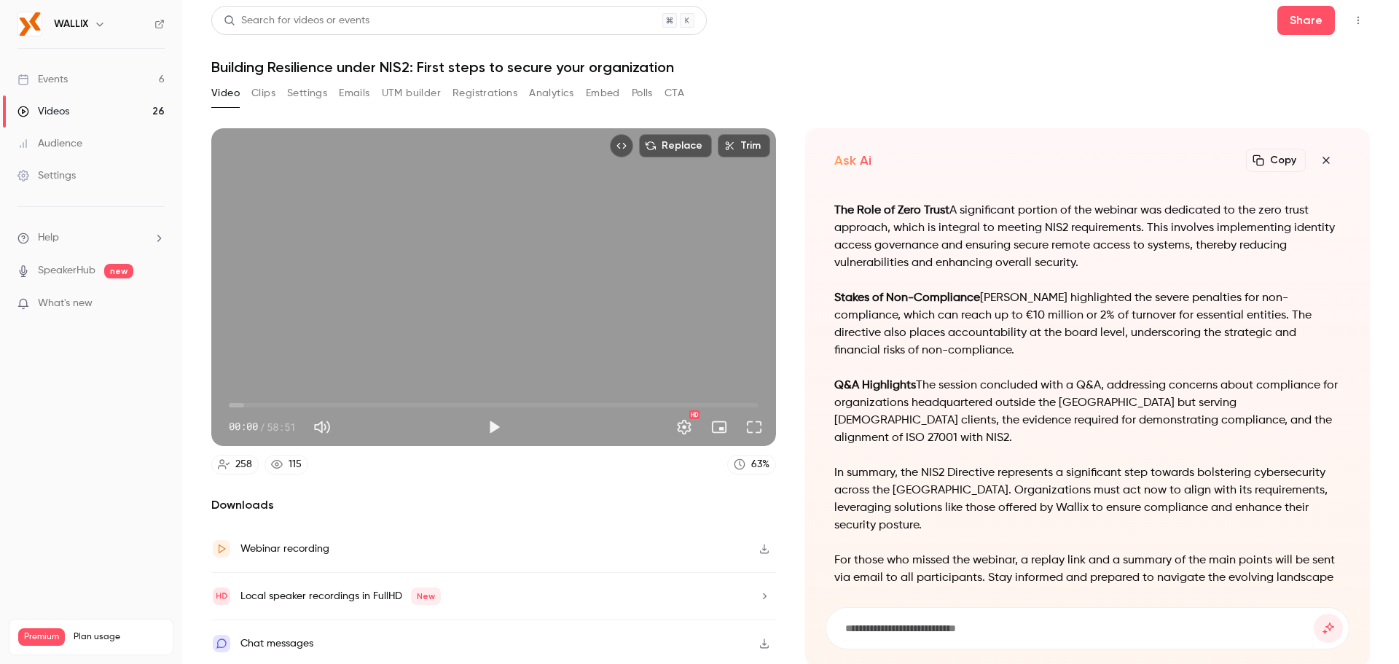
scroll to position [-79, 0]
click at [260, 93] on button "Clips" at bounding box center [263, 93] width 24 height 23
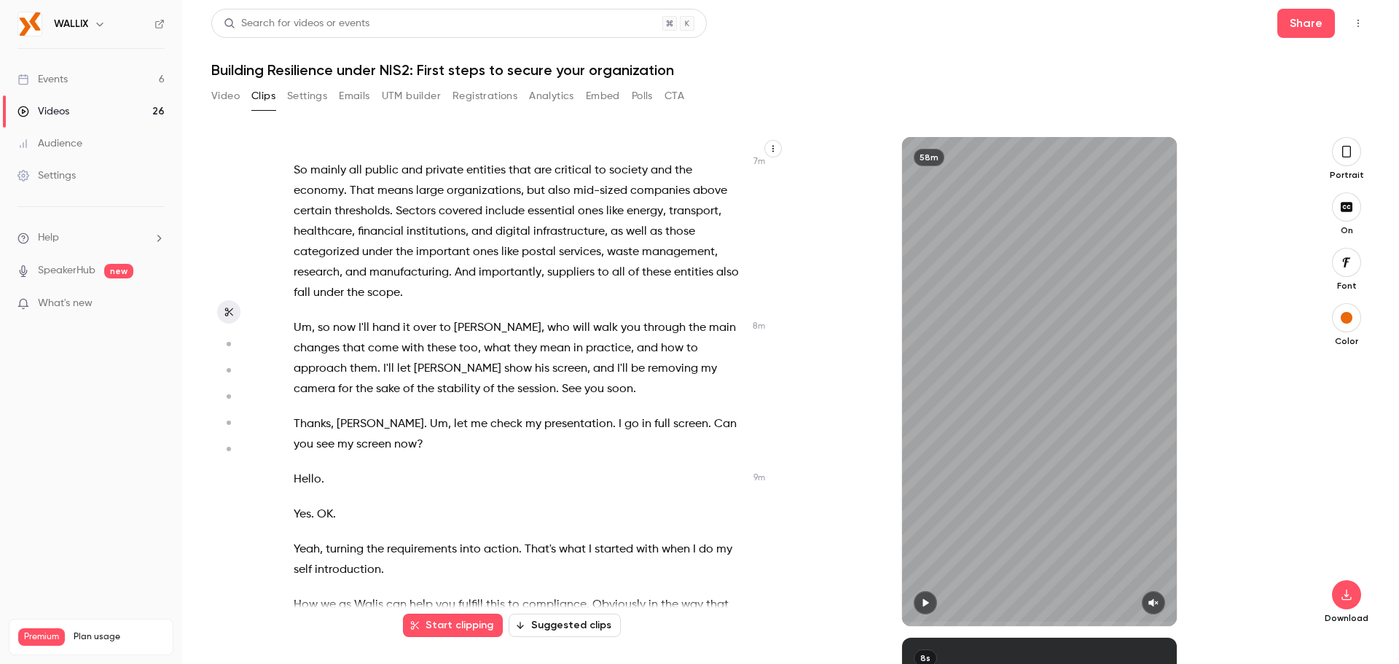
scroll to position [1238, 0]
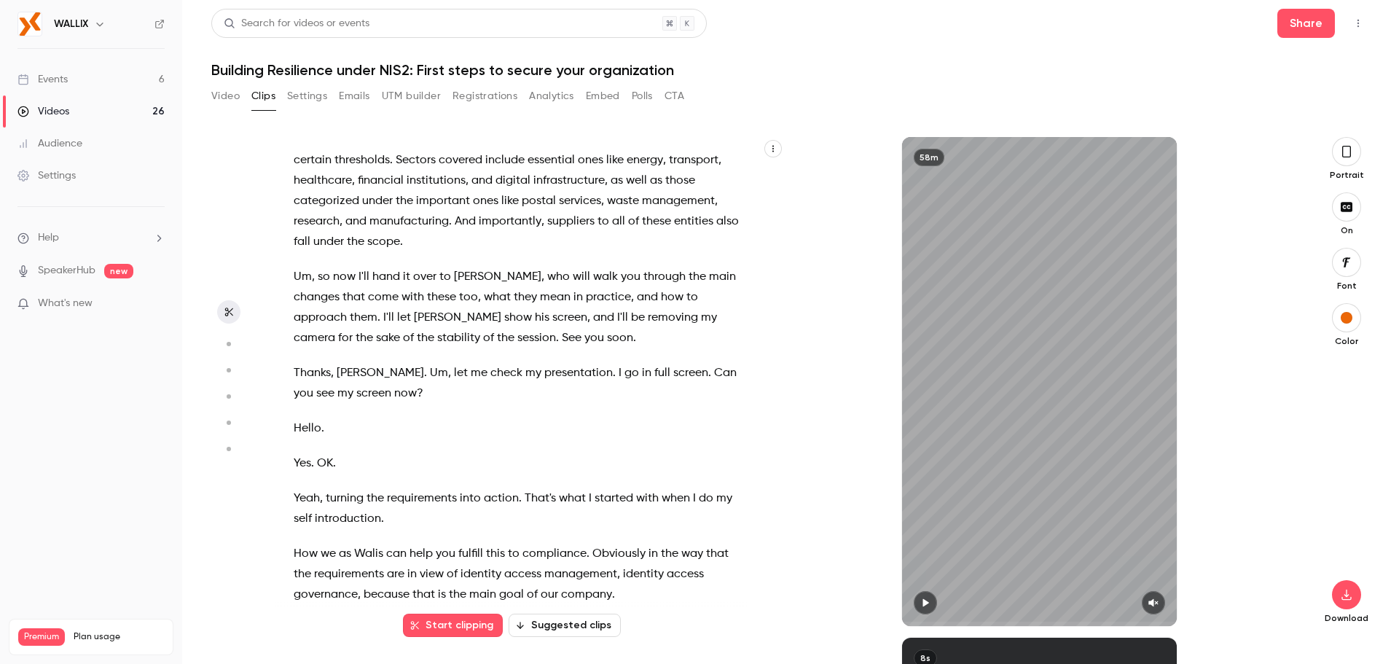
click at [339, 352] on div "Good morning , everyone , and thank you for joining us . While we wait for the …" at bounding box center [526, 389] width 502 height 474
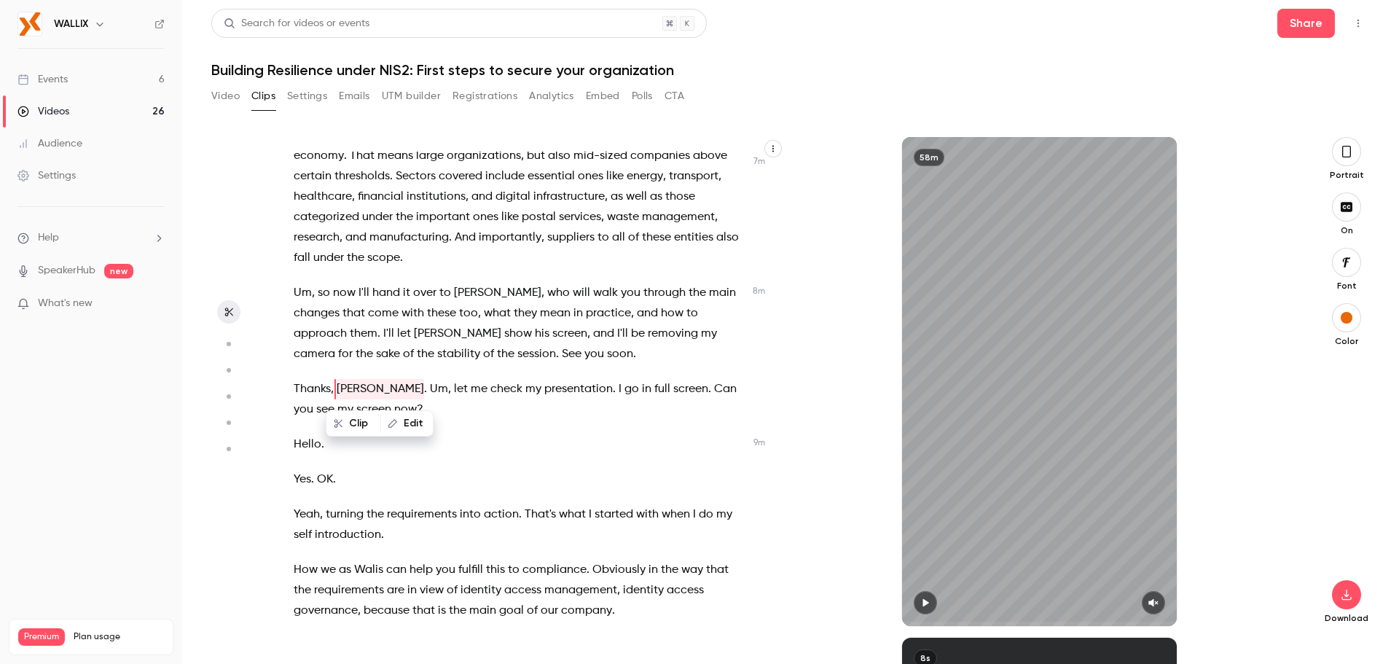
click at [397, 339] on span "let" at bounding box center [404, 333] width 14 height 20
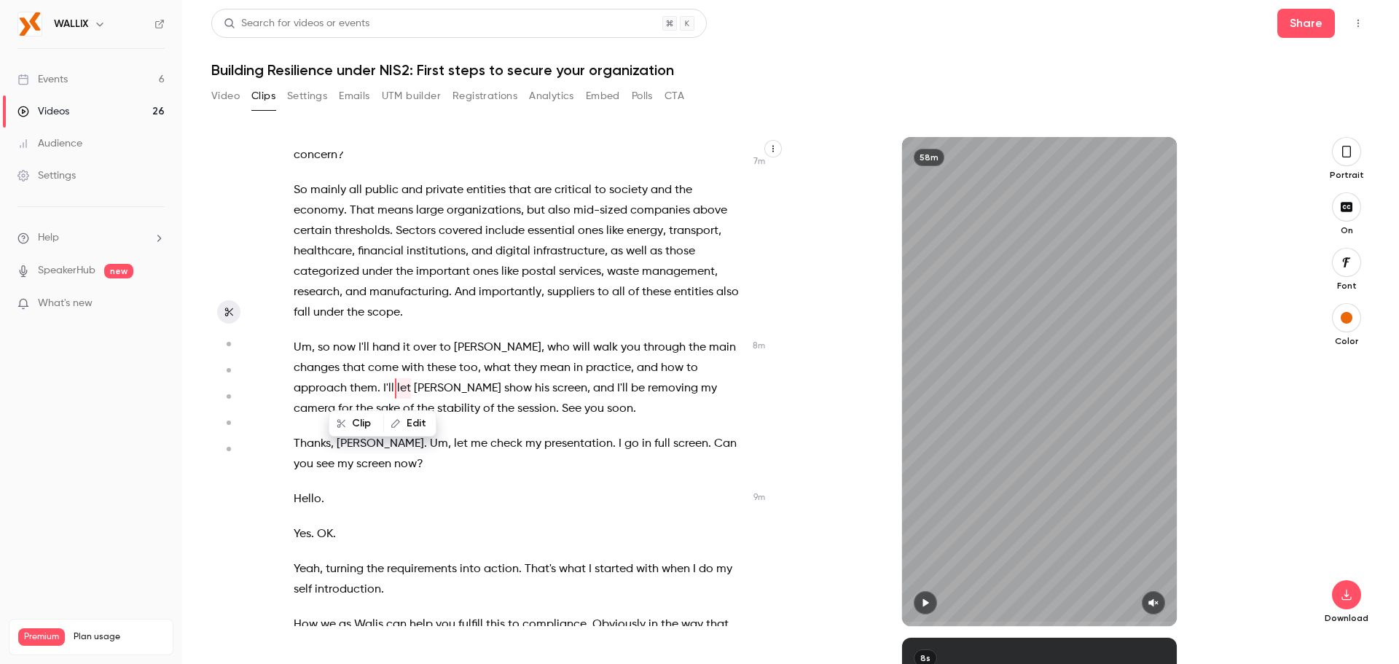
type input "*****"
click at [227, 101] on button "Video" at bounding box center [225, 95] width 28 height 23
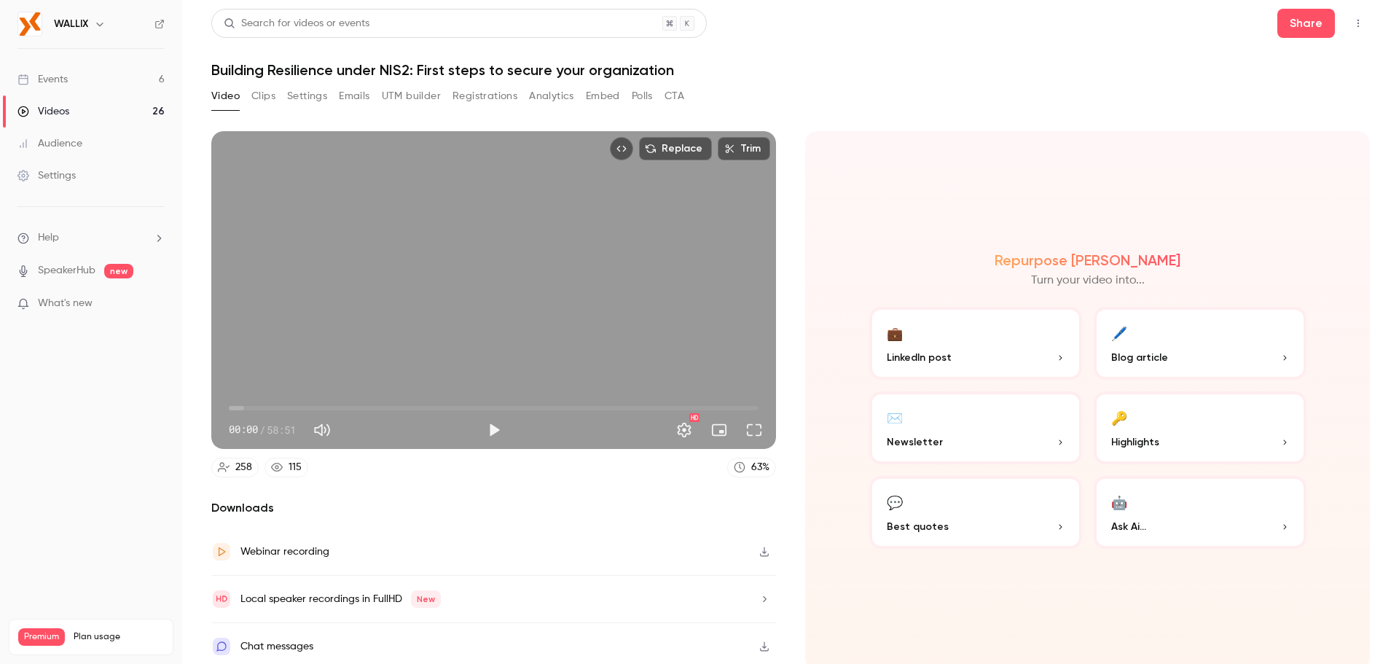
click at [1157, 422] on button "🔑 Highlights" at bounding box center [1199, 427] width 213 height 73
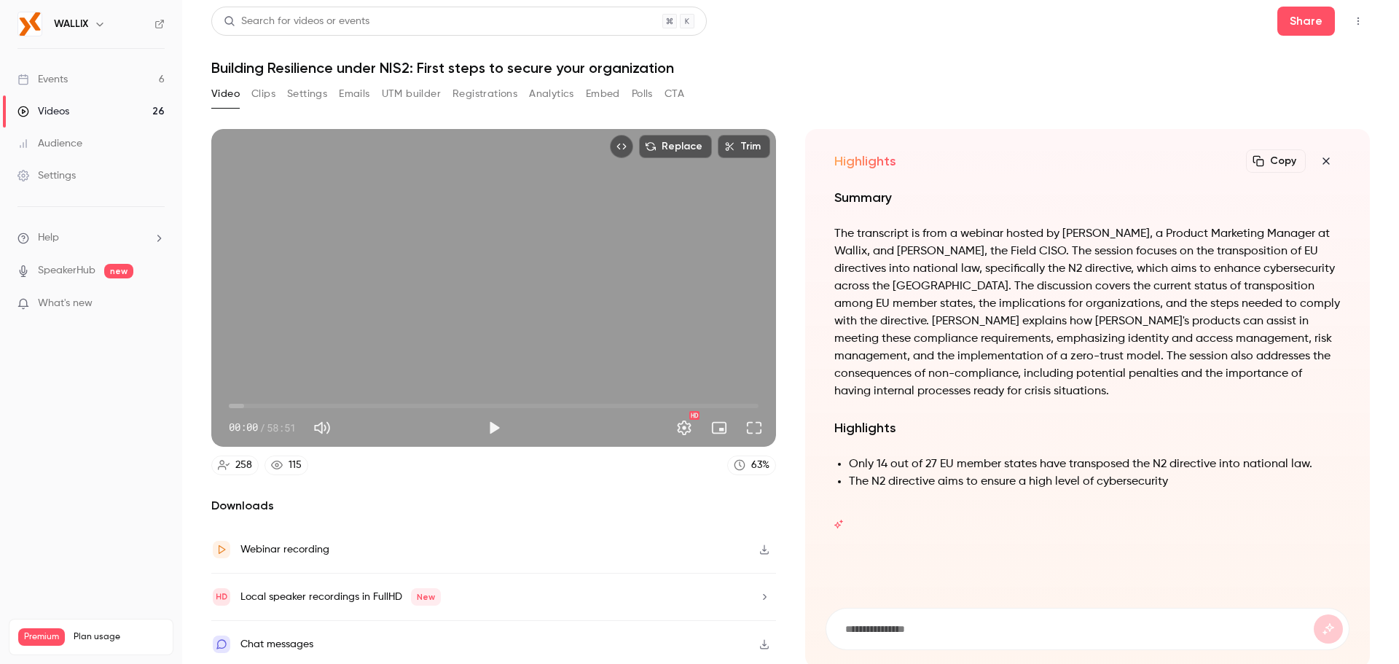
scroll to position [3, 0]
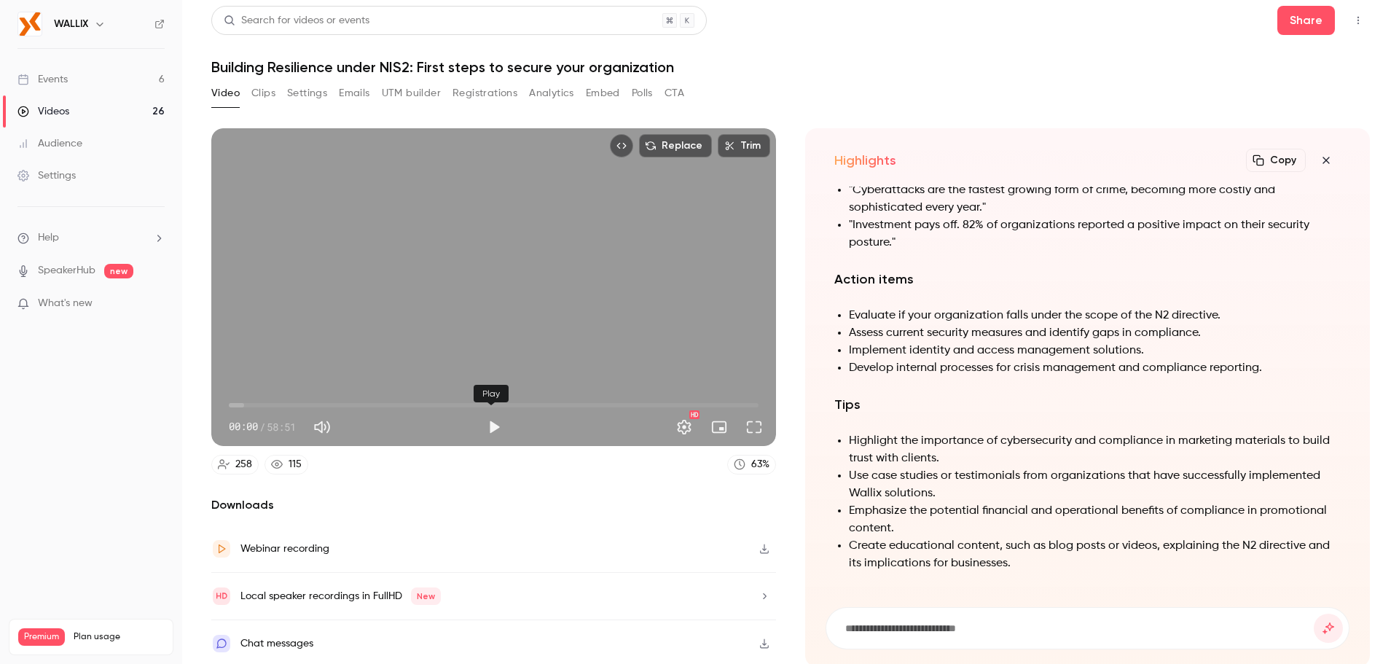
click at [497, 420] on button "Play" at bounding box center [493, 426] width 29 height 29
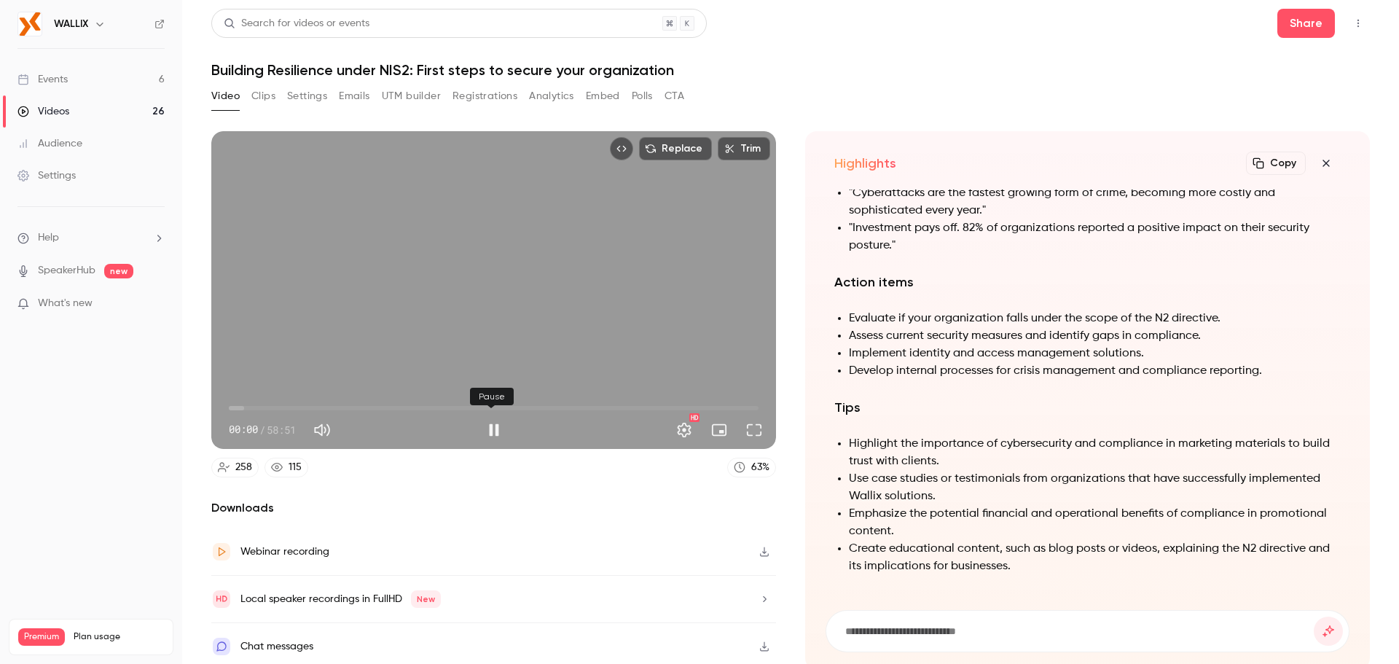
type input "***"
click at [497, 420] on button "Pause" at bounding box center [493, 429] width 29 height 29
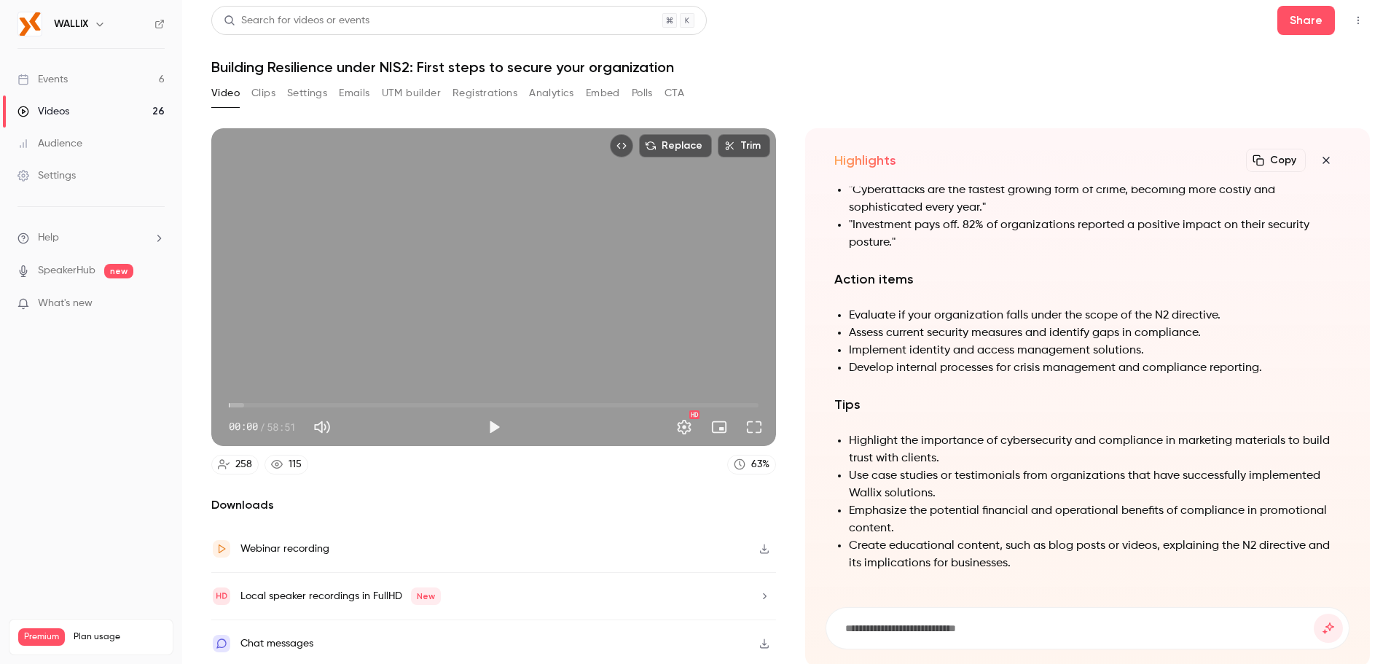
click at [258, 96] on button "Clips" at bounding box center [263, 93] width 24 height 23
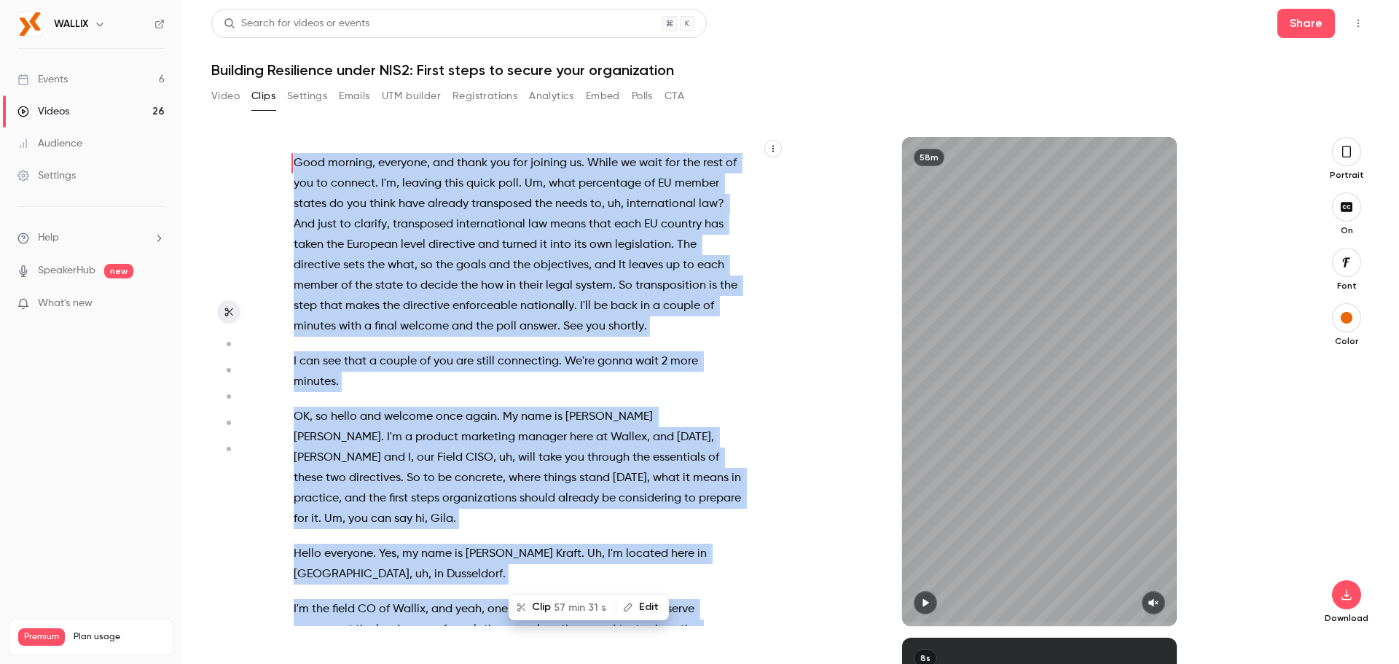
click at [381, 259] on span "the" at bounding box center [375, 265] width 17 height 20
